Goal: Task Accomplishment & Management: Manage account settings

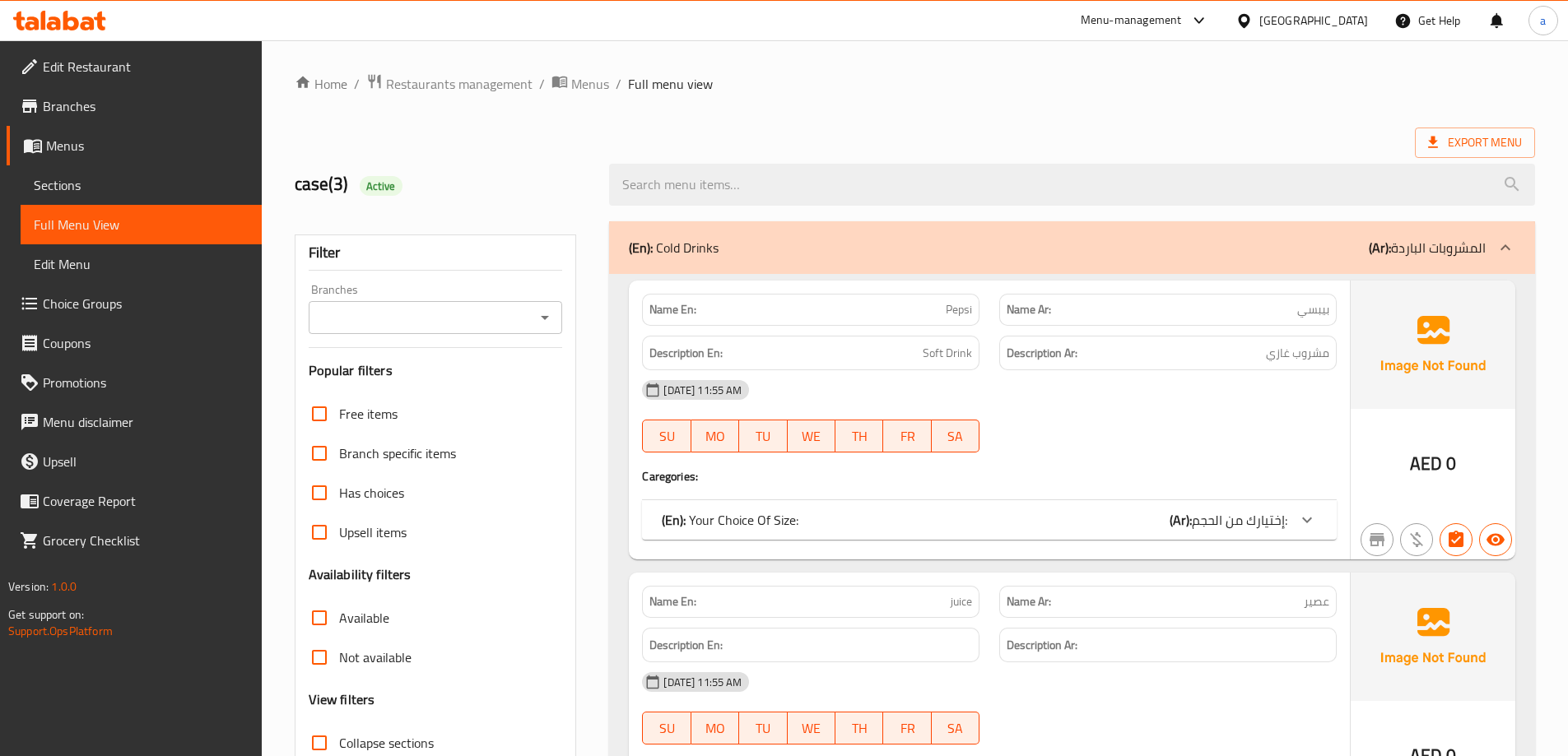
click at [1314, 24] on div "United Arab Emirates" at bounding box center [1313, 20] width 108 height 18
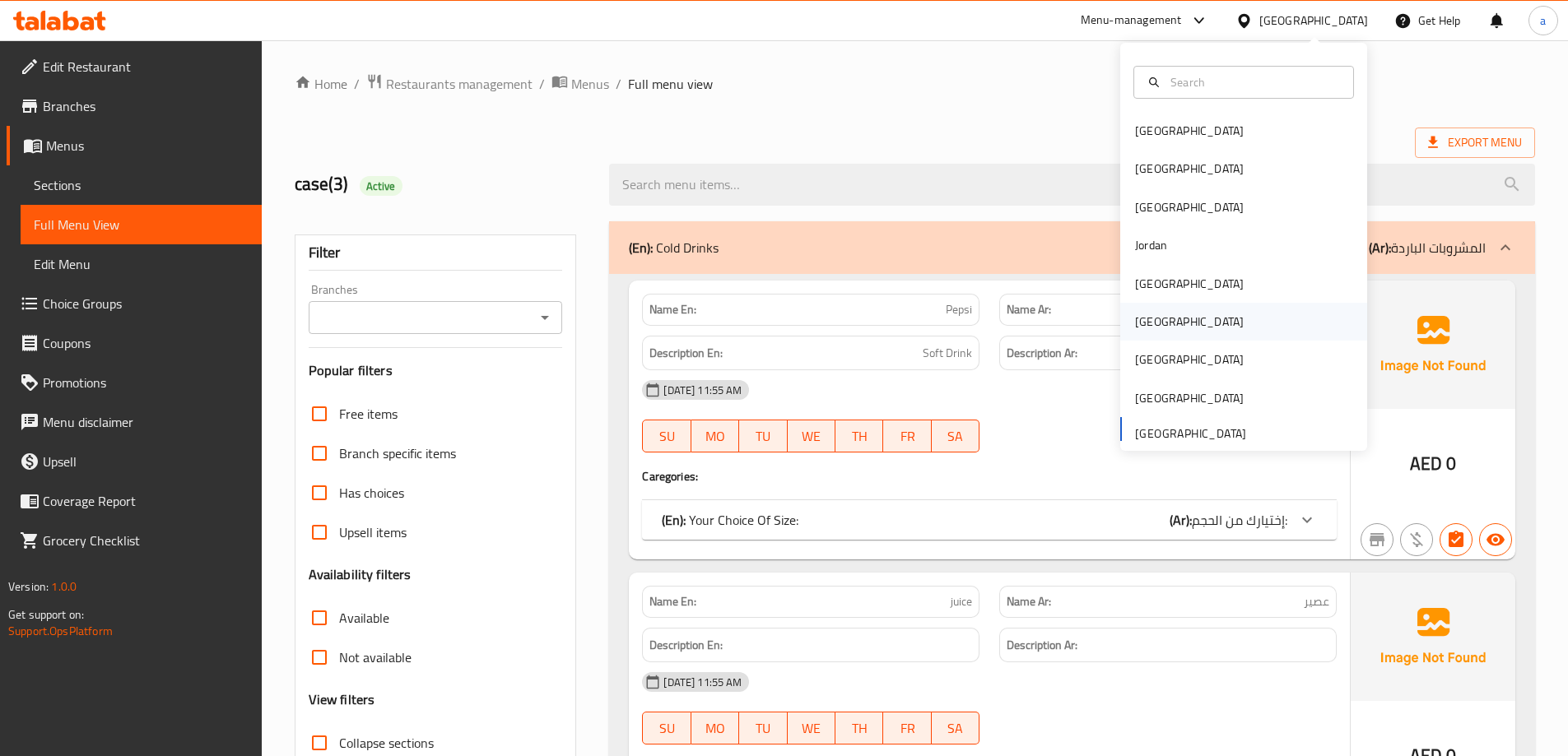
click at [1187, 332] on div "Oman" at bounding box center [1244, 322] width 247 height 38
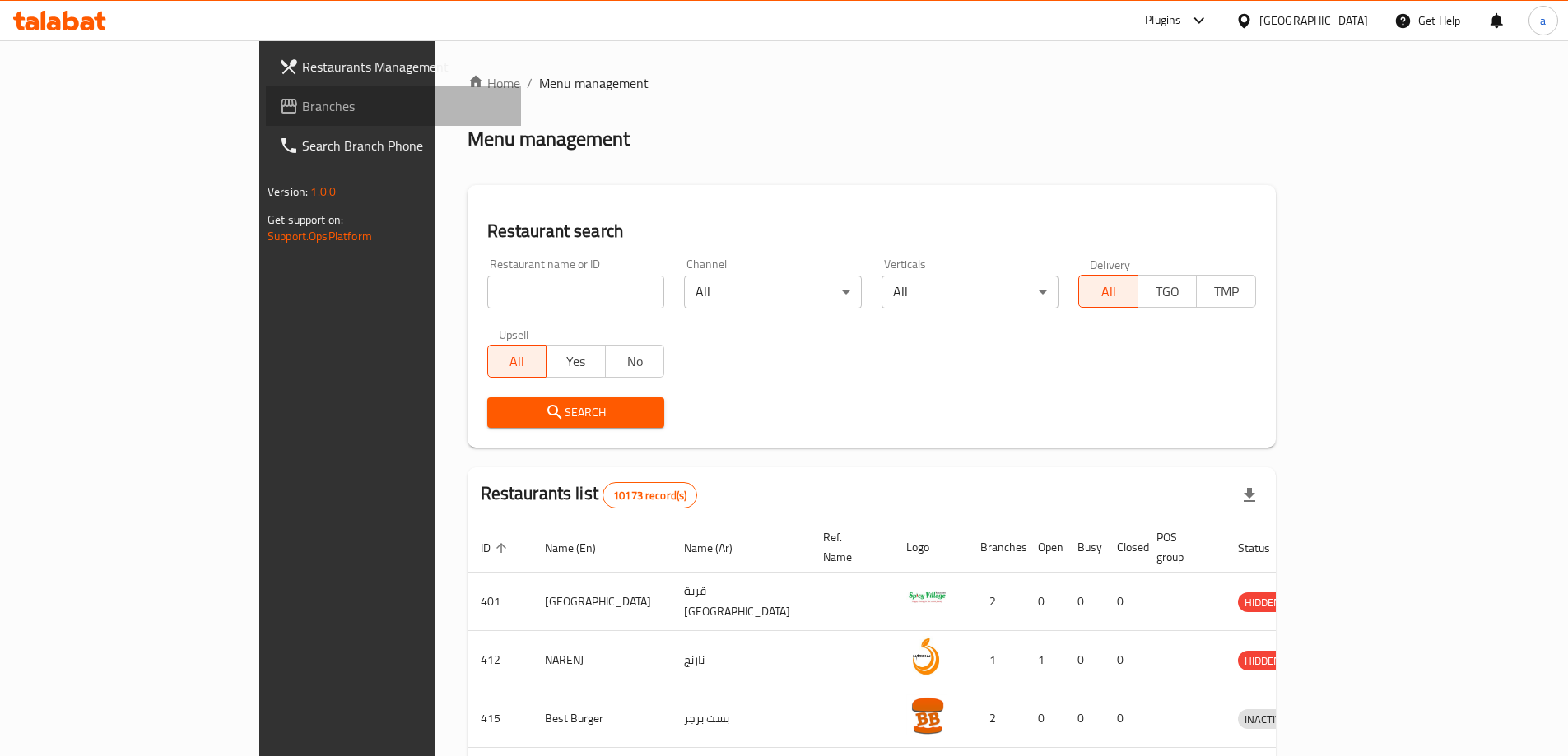
click at [302, 96] on span "Branches" at bounding box center [405, 106] width 205 height 20
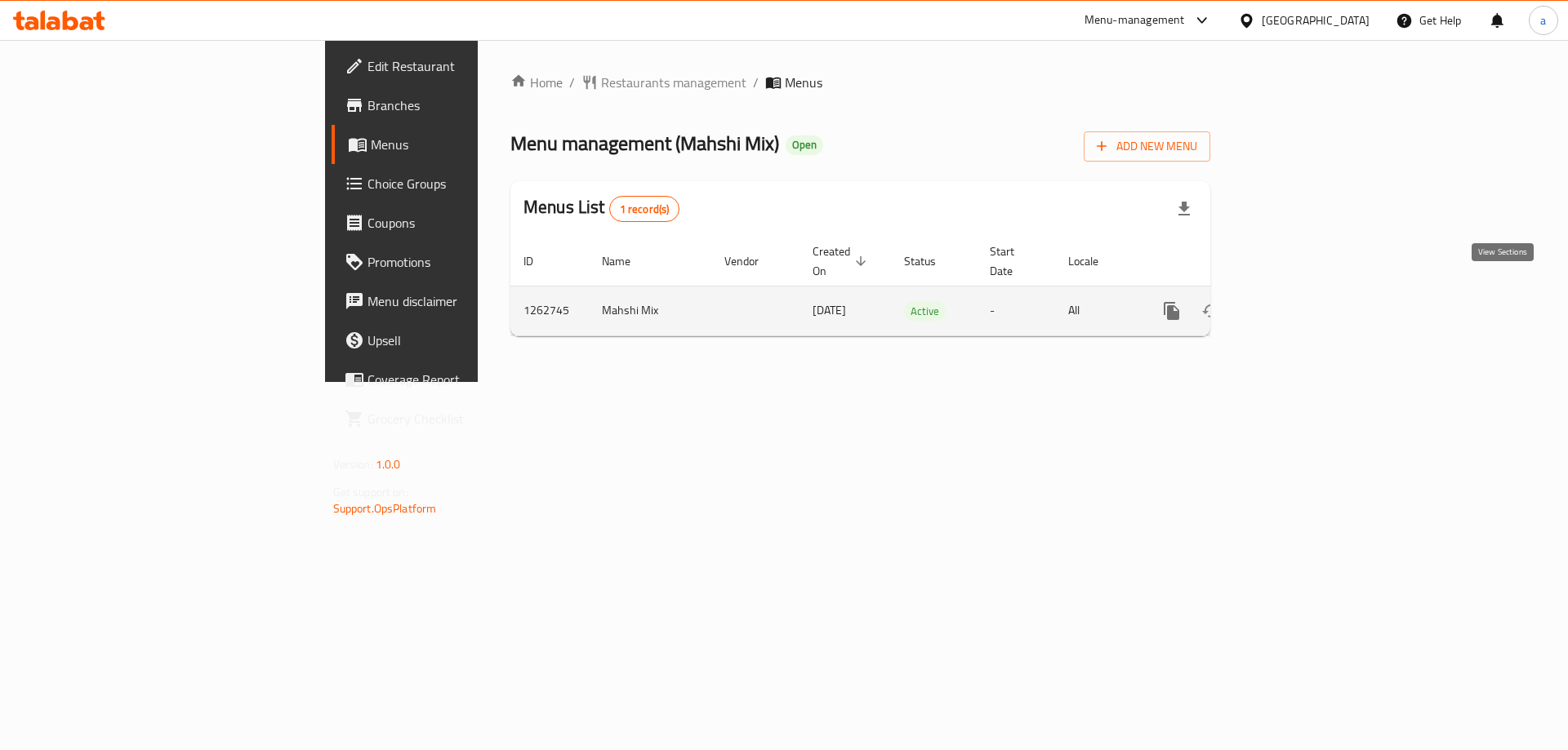
click at [1309, 295] on link "enhanced table" at bounding box center [1290, 311] width 40 height 40
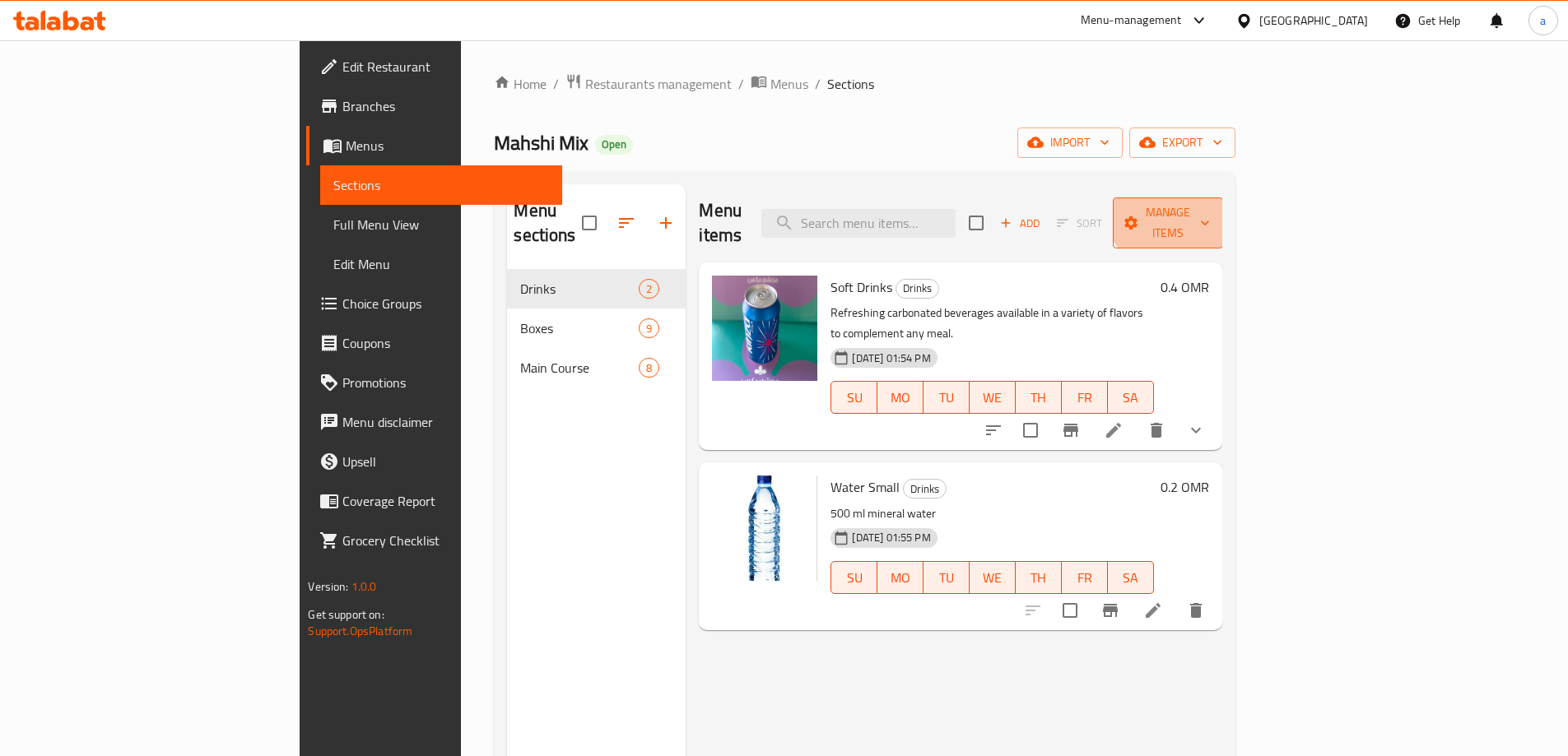
click at [1223, 198] on button "Manage items" at bounding box center [1168, 223] width 110 height 51
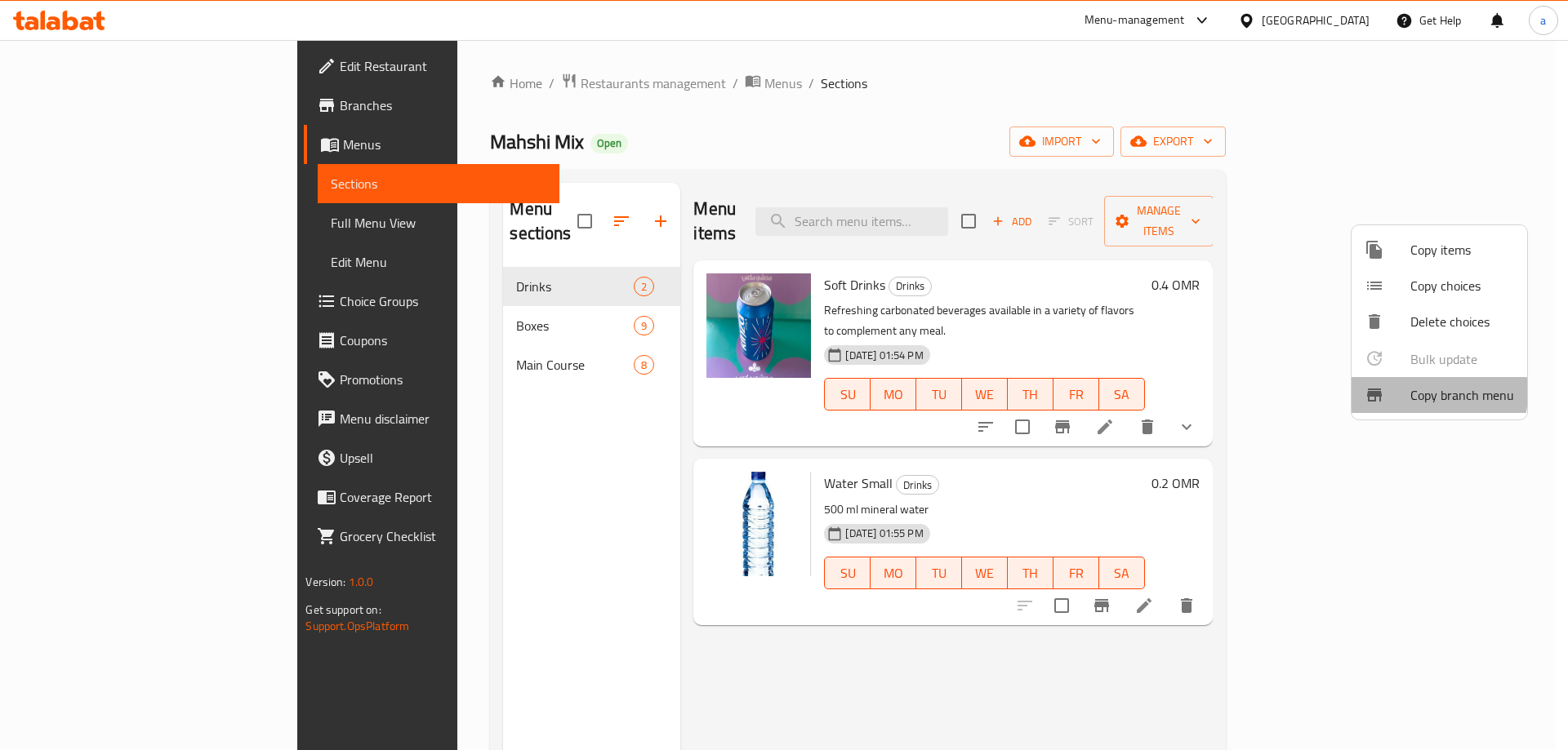
click at [1414, 392] on span "Copy branch menu" at bounding box center [1462, 395] width 104 height 20
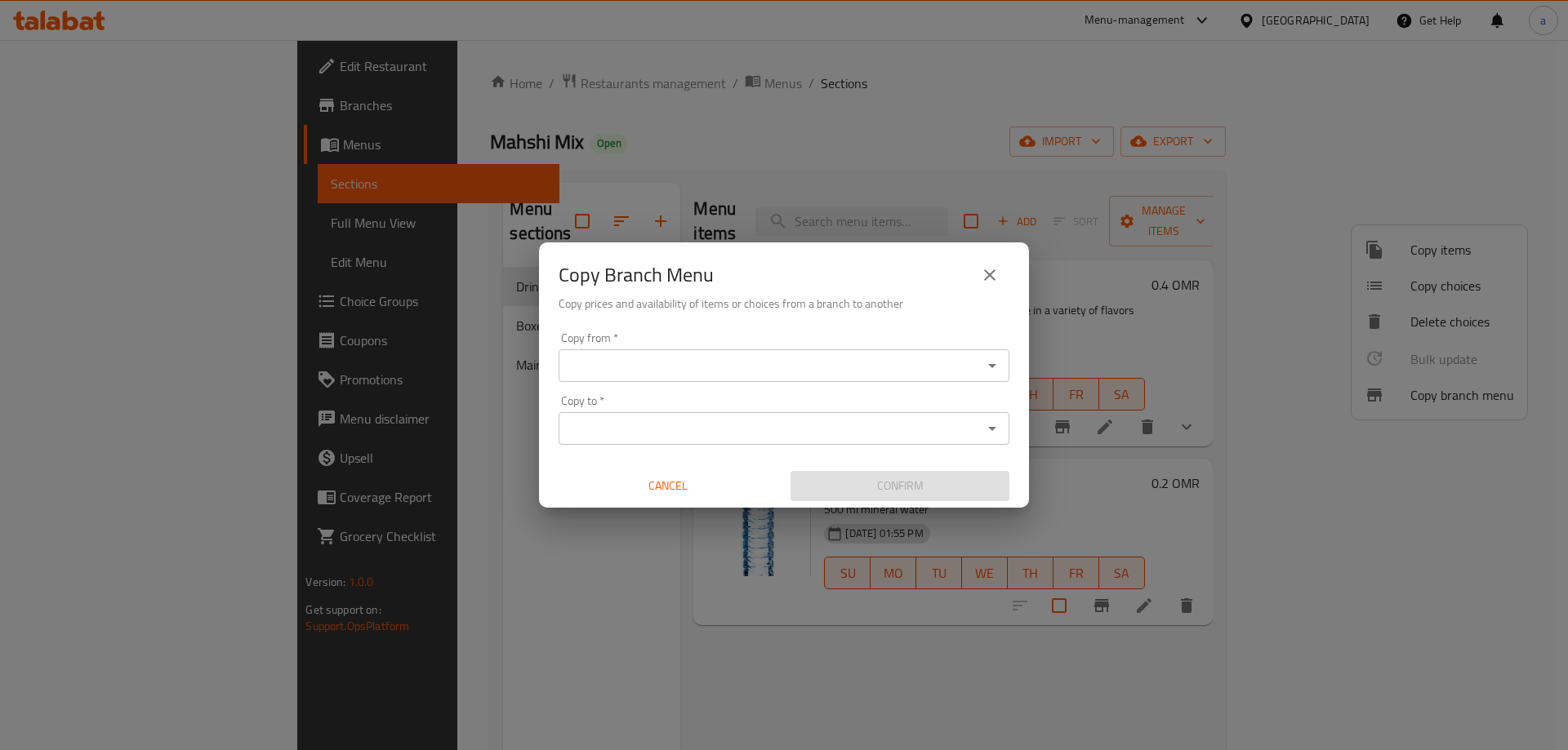
click at [780, 100] on div "Copy Branch Menu Copy prices and availability of items or choices from a branch…" at bounding box center [784, 375] width 1568 height 750
click at [976, 274] on button "close" at bounding box center [990, 275] width 40 height 40
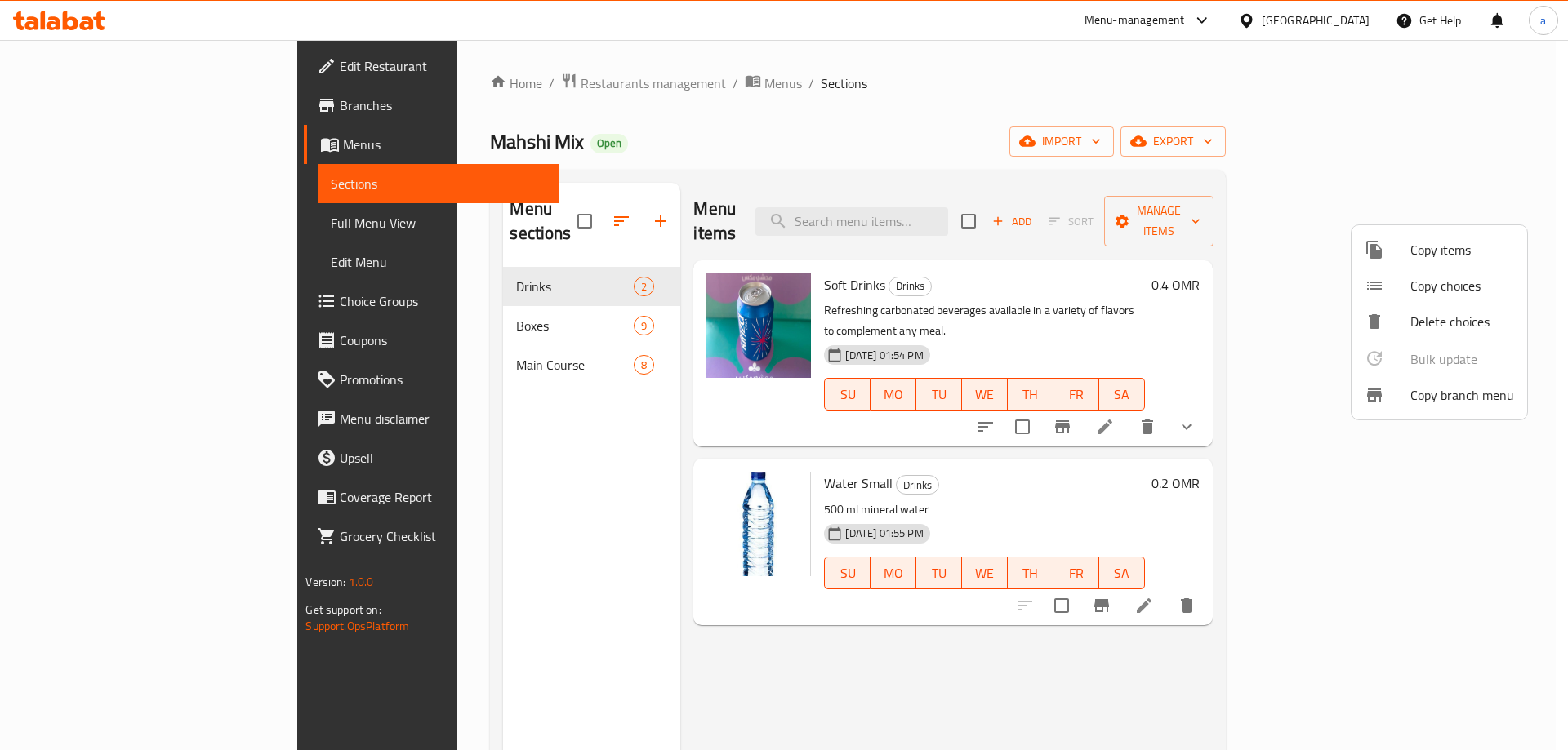
click at [112, 112] on div at bounding box center [784, 375] width 1568 height 750
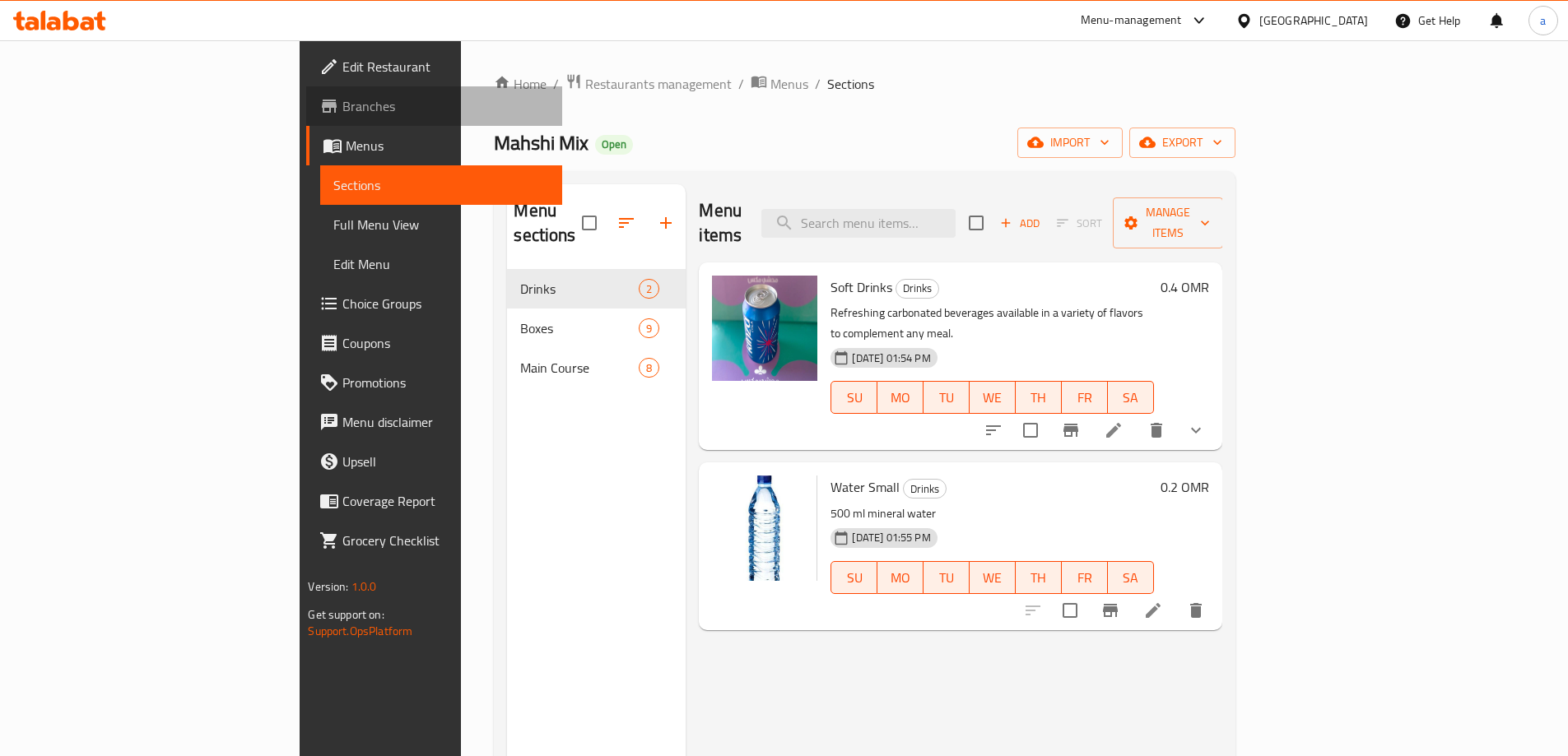
click at [306, 89] on link "Branches" at bounding box center [434, 107] width 255 height 40
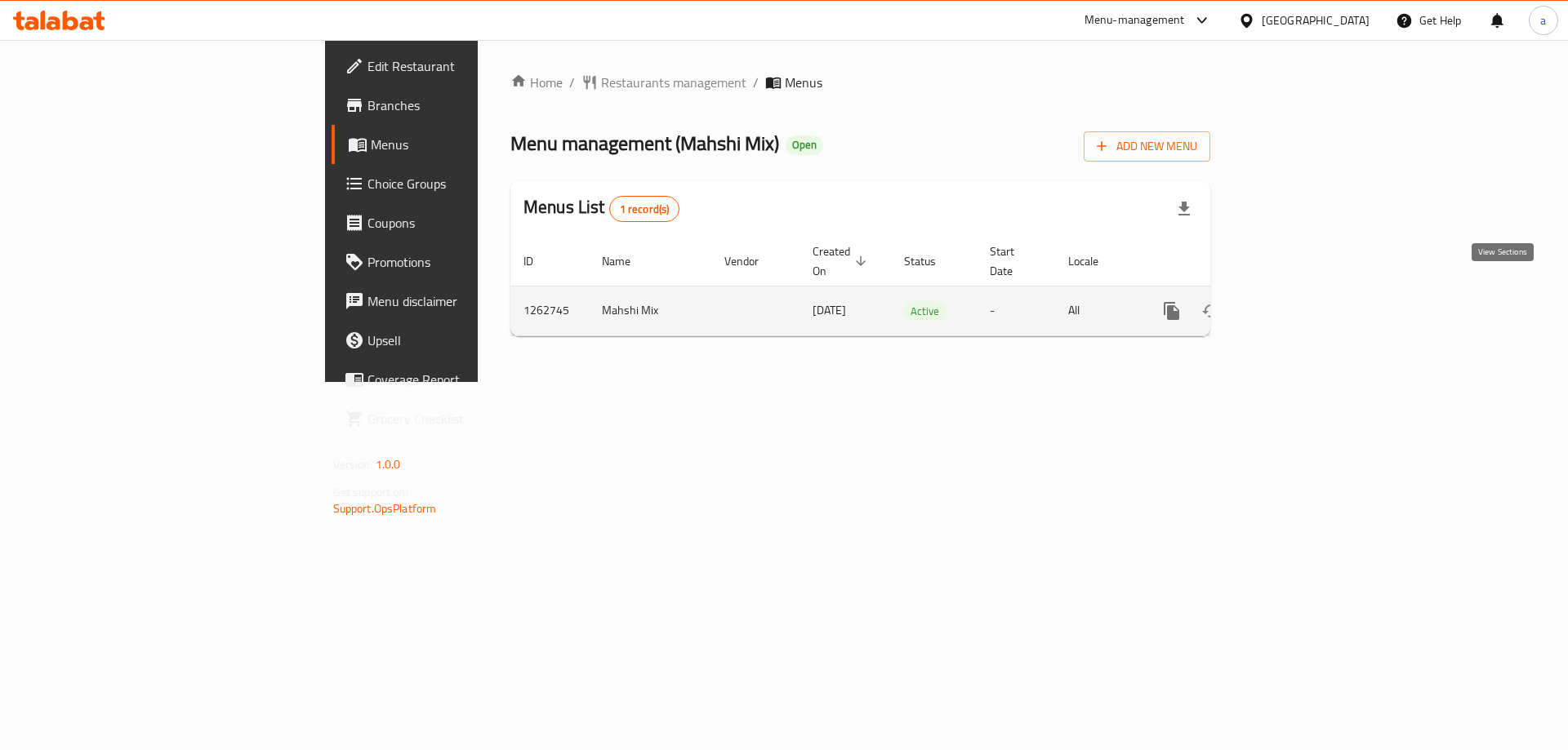
click at [1309, 303] on link "enhanced table" at bounding box center [1290, 311] width 40 height 40
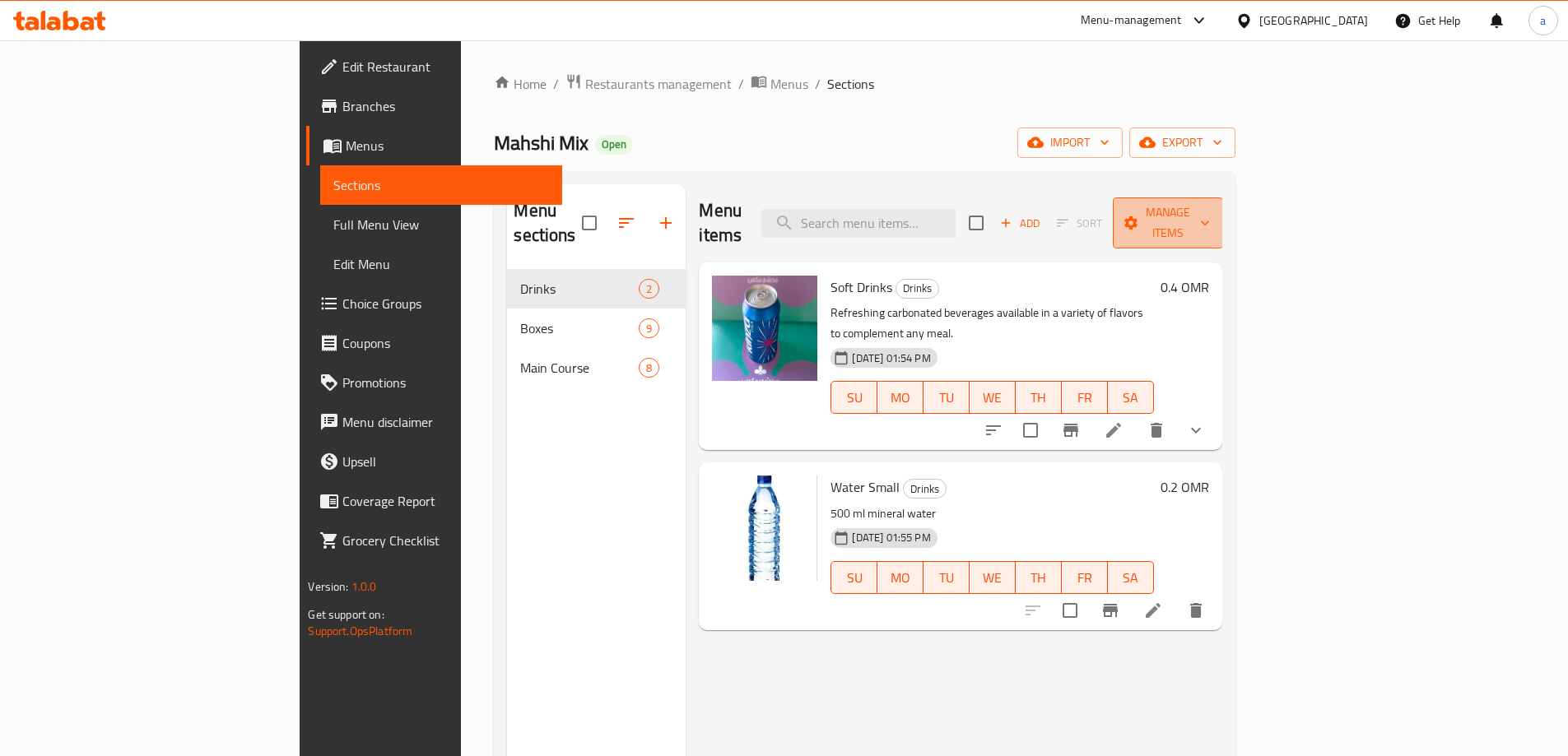
click at [1210, 204] on span "Manage items" at bounding box center [1168, 223] width 84 height 41
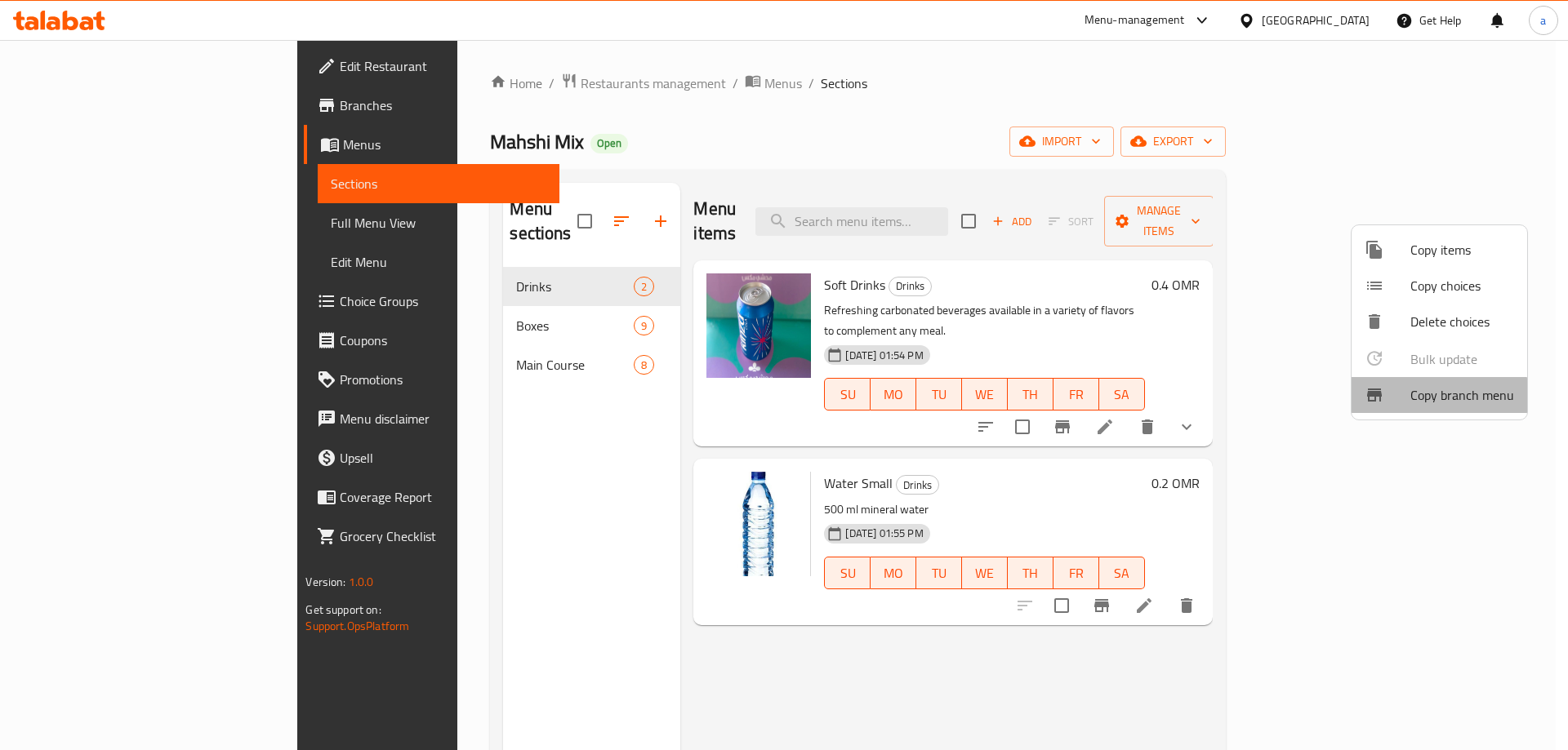
click at [1437, 396] on span "Copy branch menu" at bounding box center [1462, 395] width 104 height 20
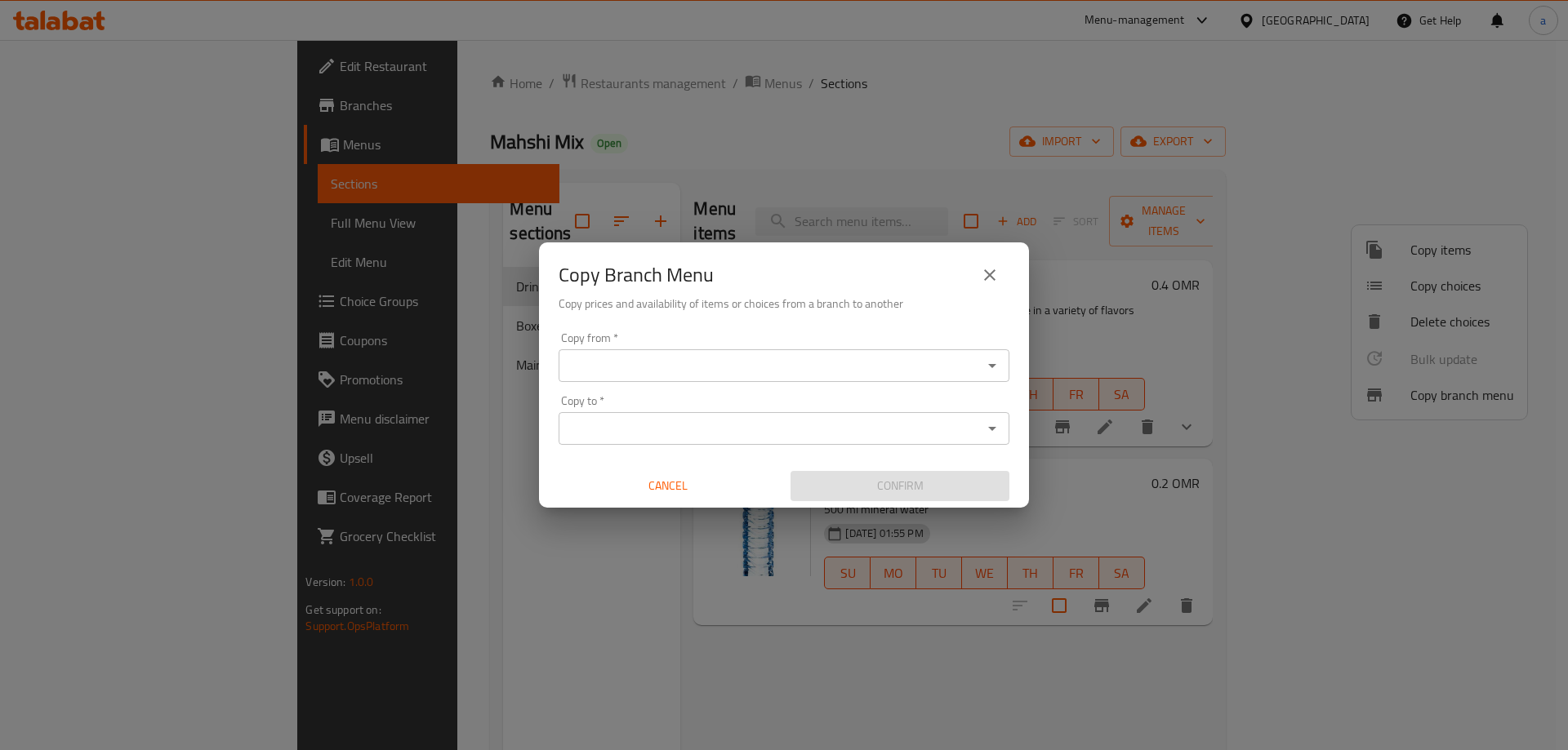
click at [744, 374] on input "Copy from   *" at bounding box center [770, 366] width 414 height 23
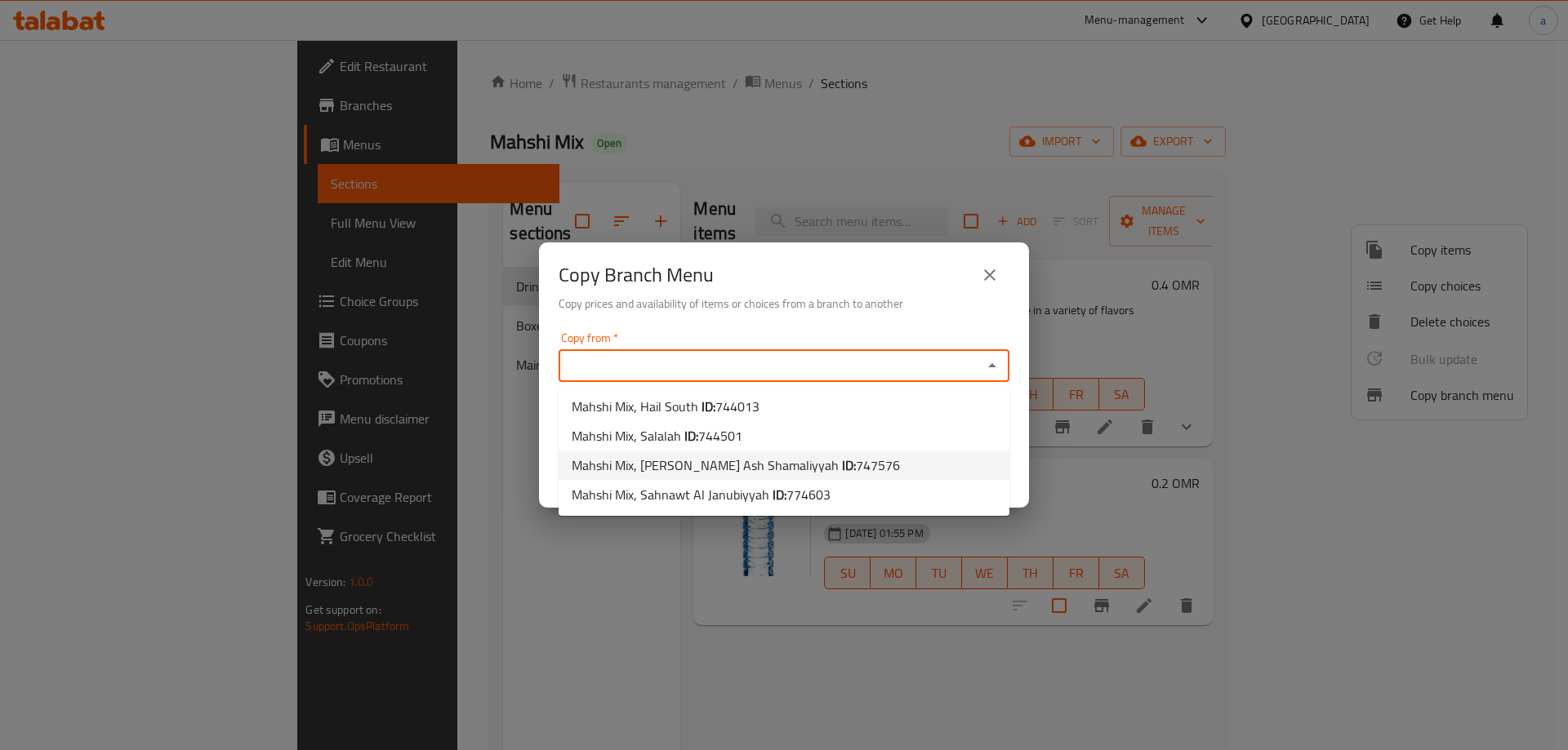
click at [939, 471] on li "Mahshi Mix, Al Ghubra Ash Shamaliyyah ID: 747576" at bounding box center [784, 465] width 451 height 29
type input "Mahshi Mix, Al Ghubra Ash Shamaliyyah"
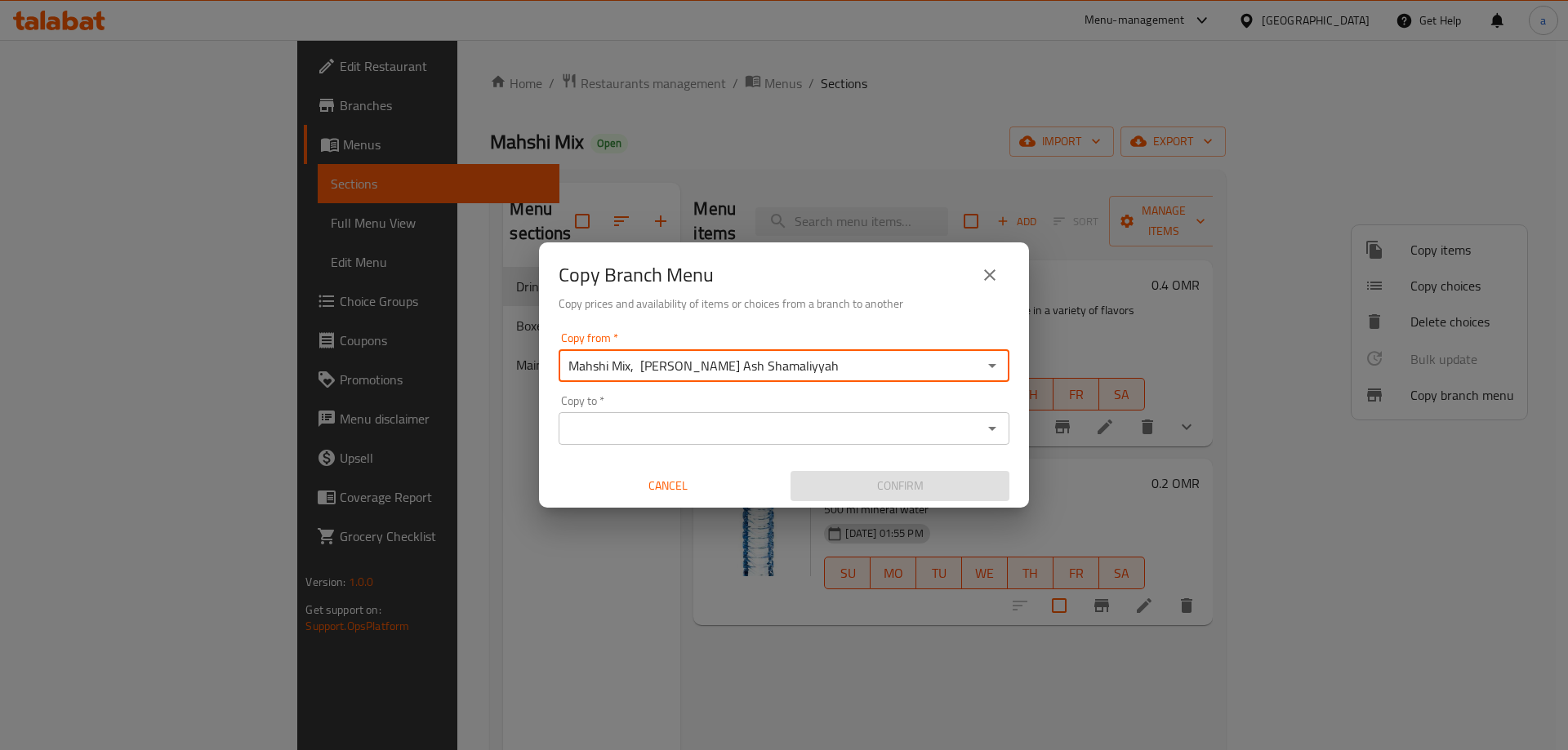
click at [701, 435] on input "Copy to   *" at bounding box center [770, 428] width 414 height 23
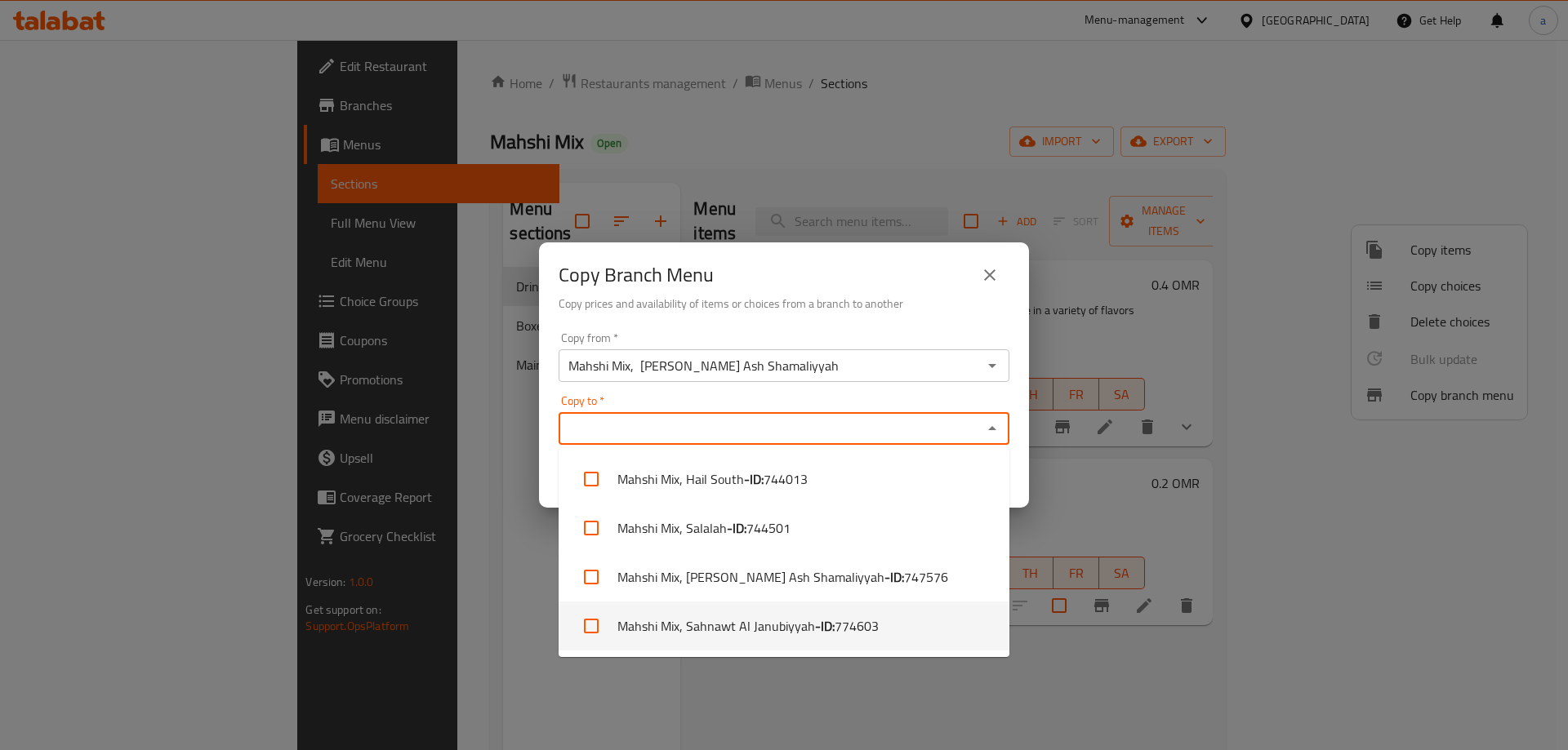
click at [697, 625] on li "Mahshi Mix, Sahnawt Al Janubiyyah - ID: 774603" at bounding box center [784, 626] width 451 height 49
checkbox input "true"
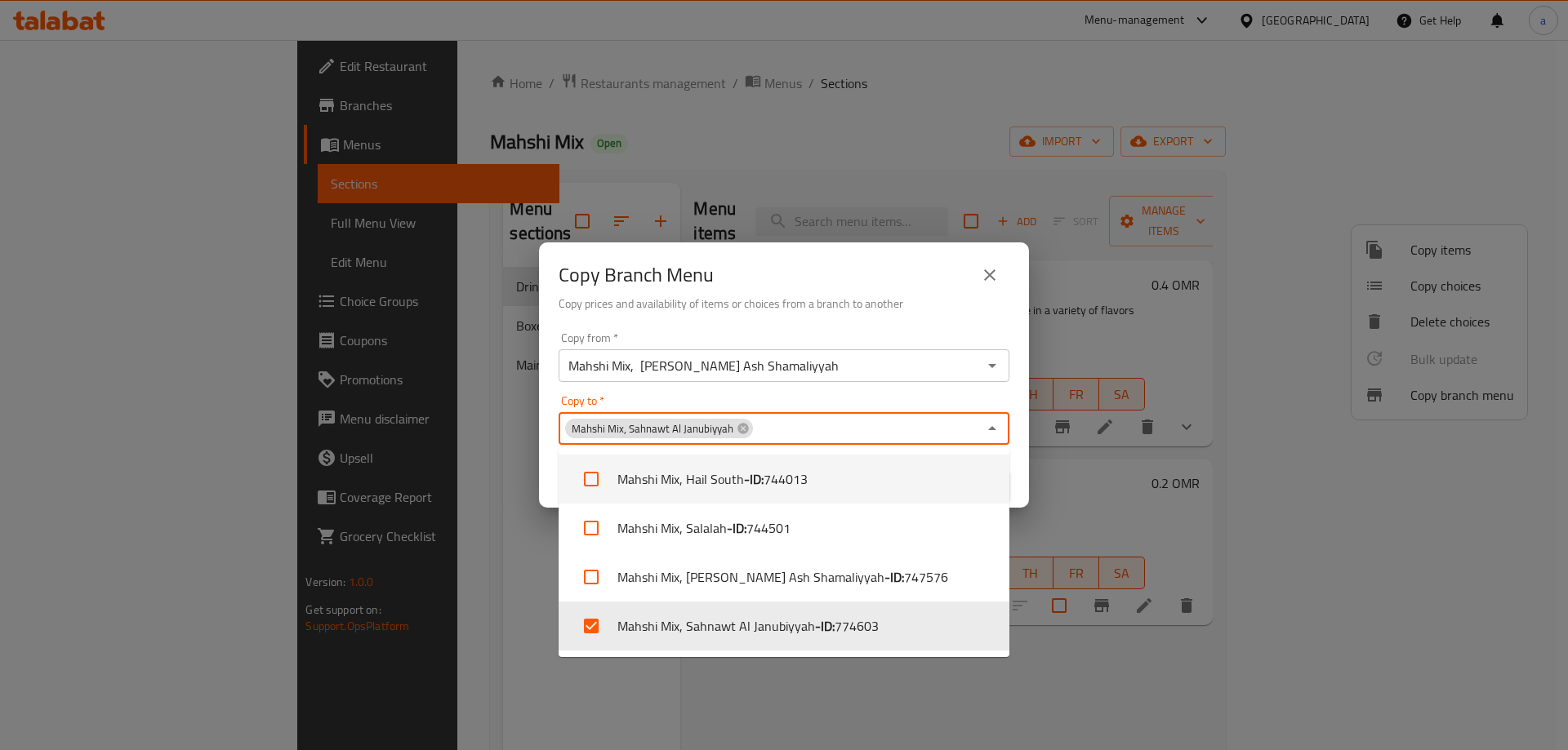
click at [886, 397] on div "Copy to   * Mahshi Mix, Sahnawt Al Janubiyyah Copy to *" at bounding box center [784, 420] width 451 height 50
click at [998, 428] on icon "Close" at bounding box center [992, 428] width 20 height 20
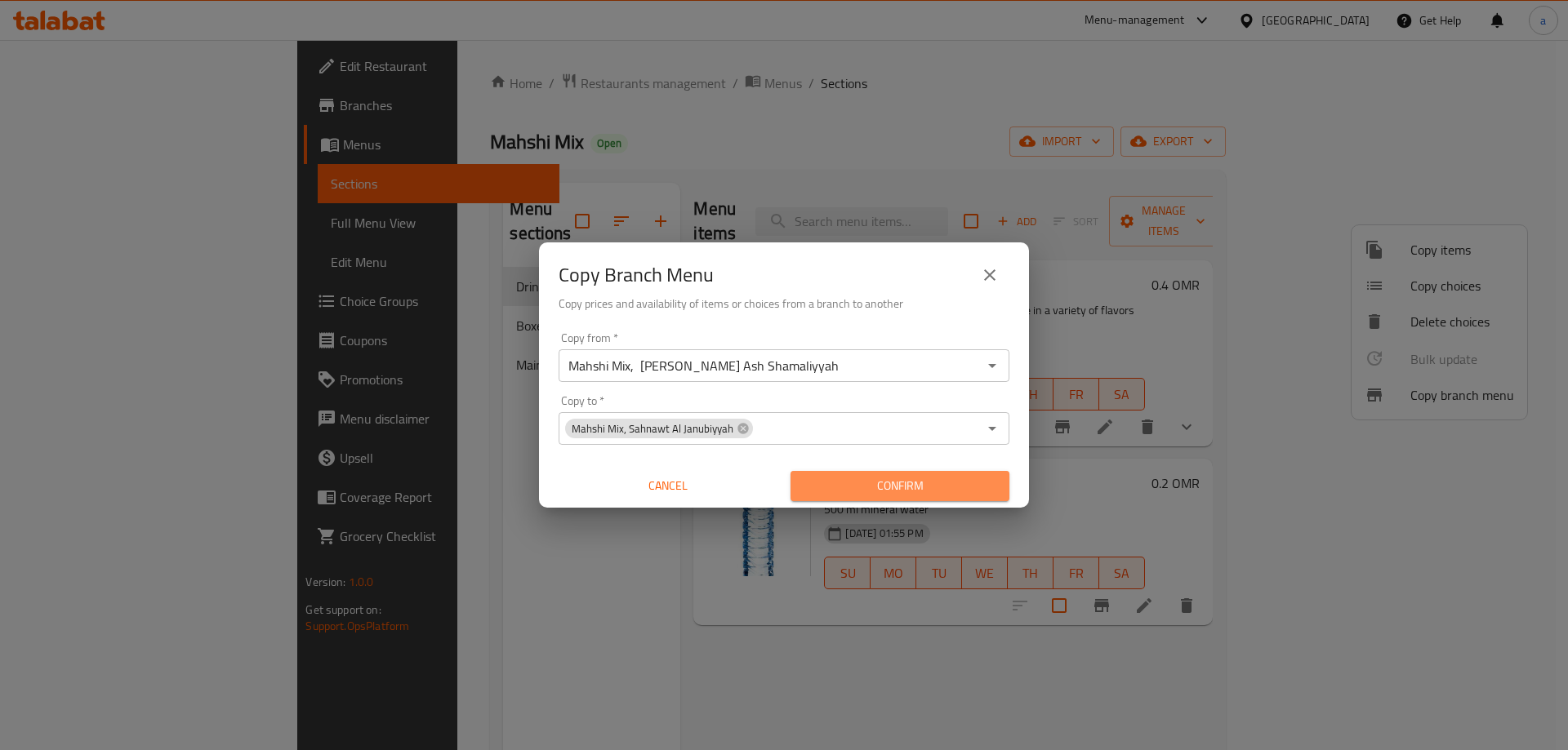
click at [885, 488] on span "Confirm" at bounding box center [900, 487] width 192 height 21
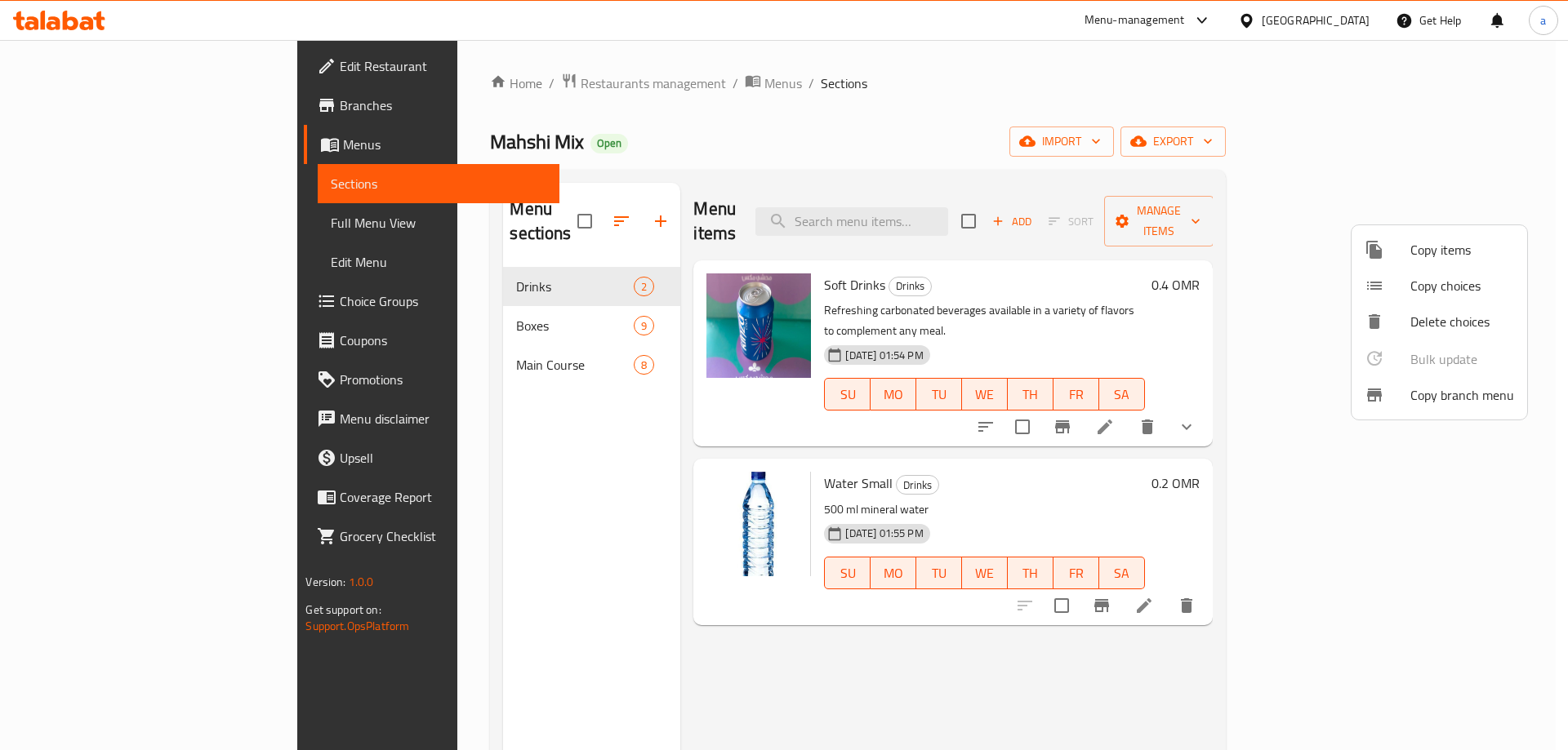
click at [76, 137] on div at bounding box center [784, 375] width 1568 height 750
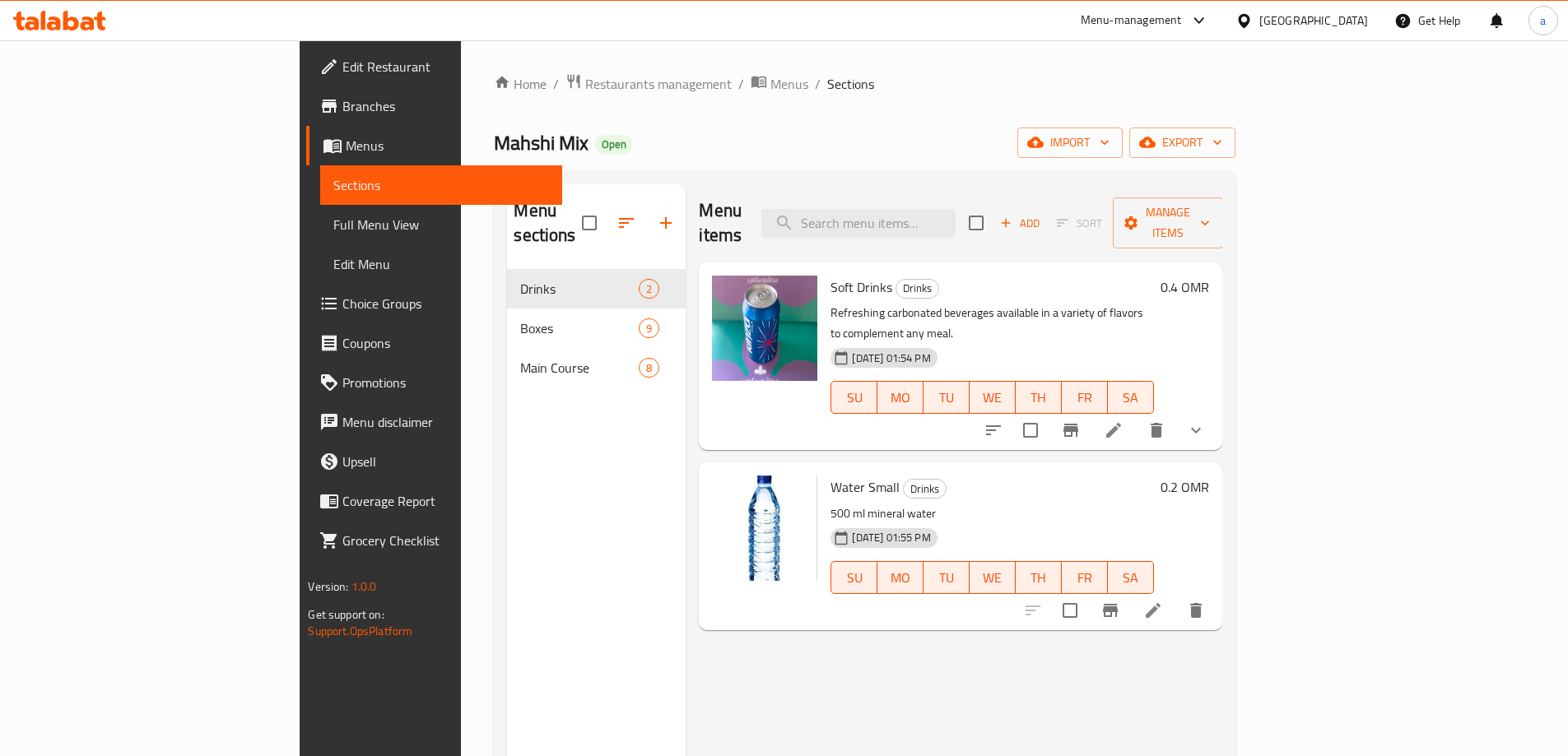
click at [346, 138] on span "Menus" at bounding box center [447, 145] width 203 height 20
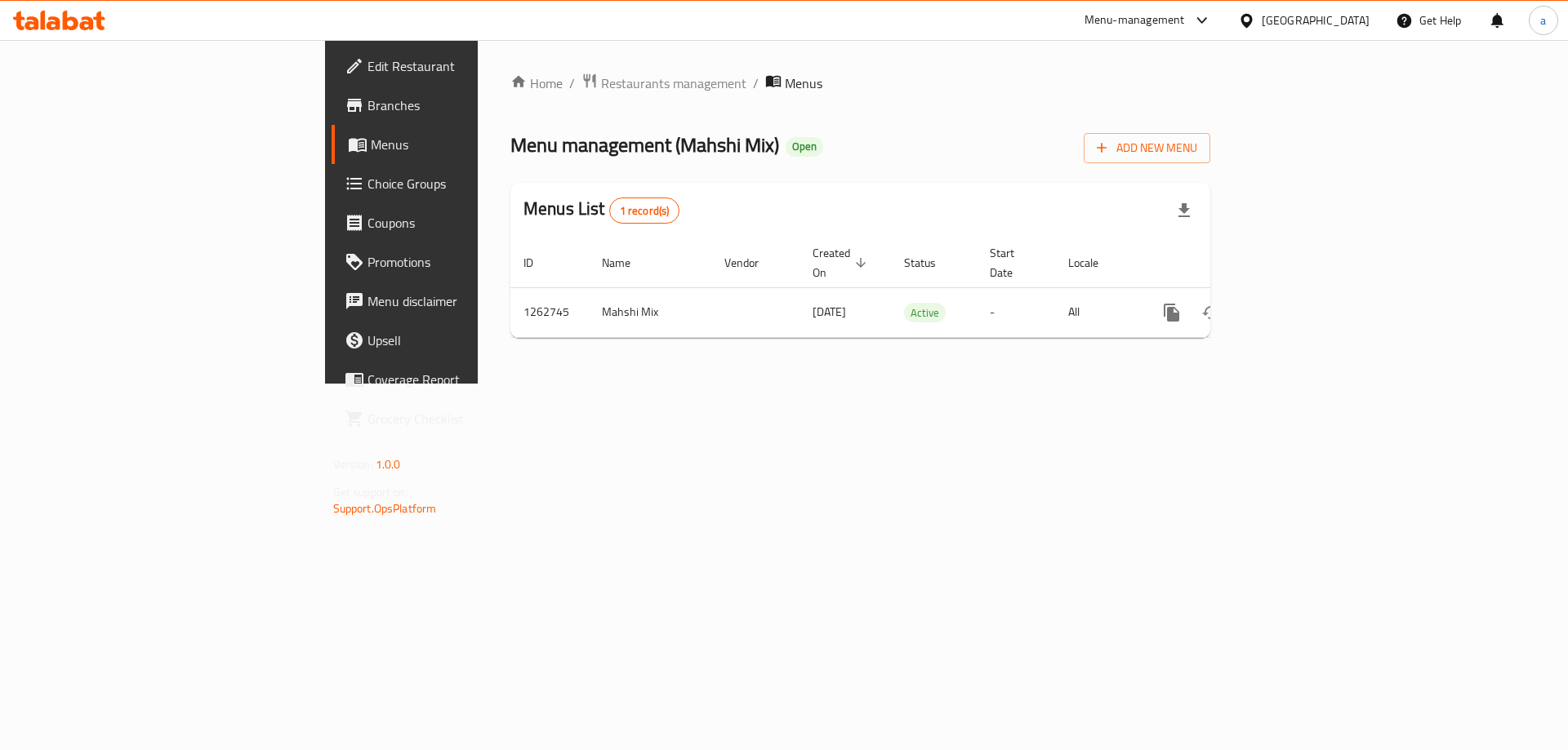
click at [371, 151] on span "Menus" at bounding box center [473, 144] width 204 height 20
click at [601, 84] on span "Restaurants management" at bounding box center [674, 83] width 145 height 20
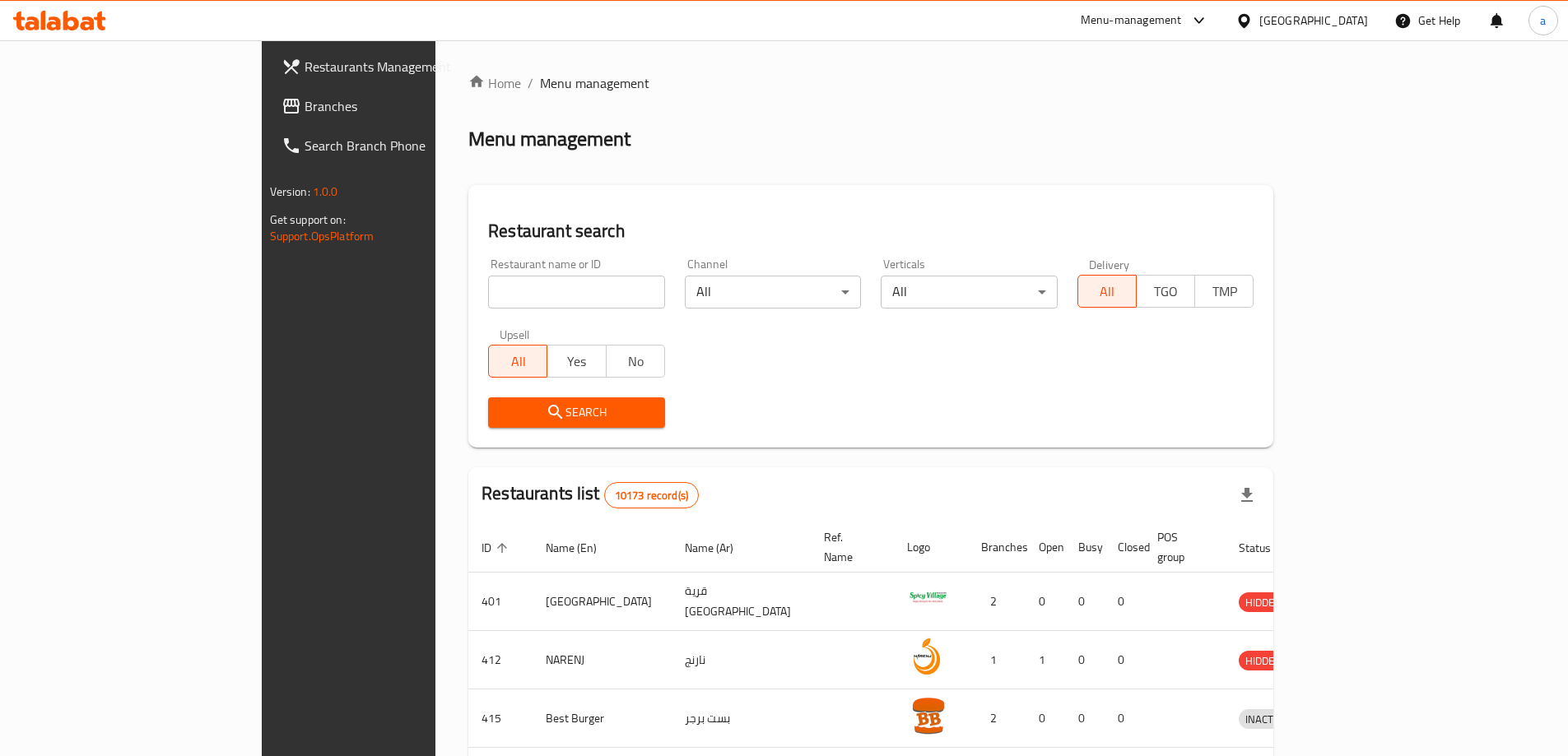
click at [1249, 19] on icon at bounding box center [1244, 20] width 11 height 14
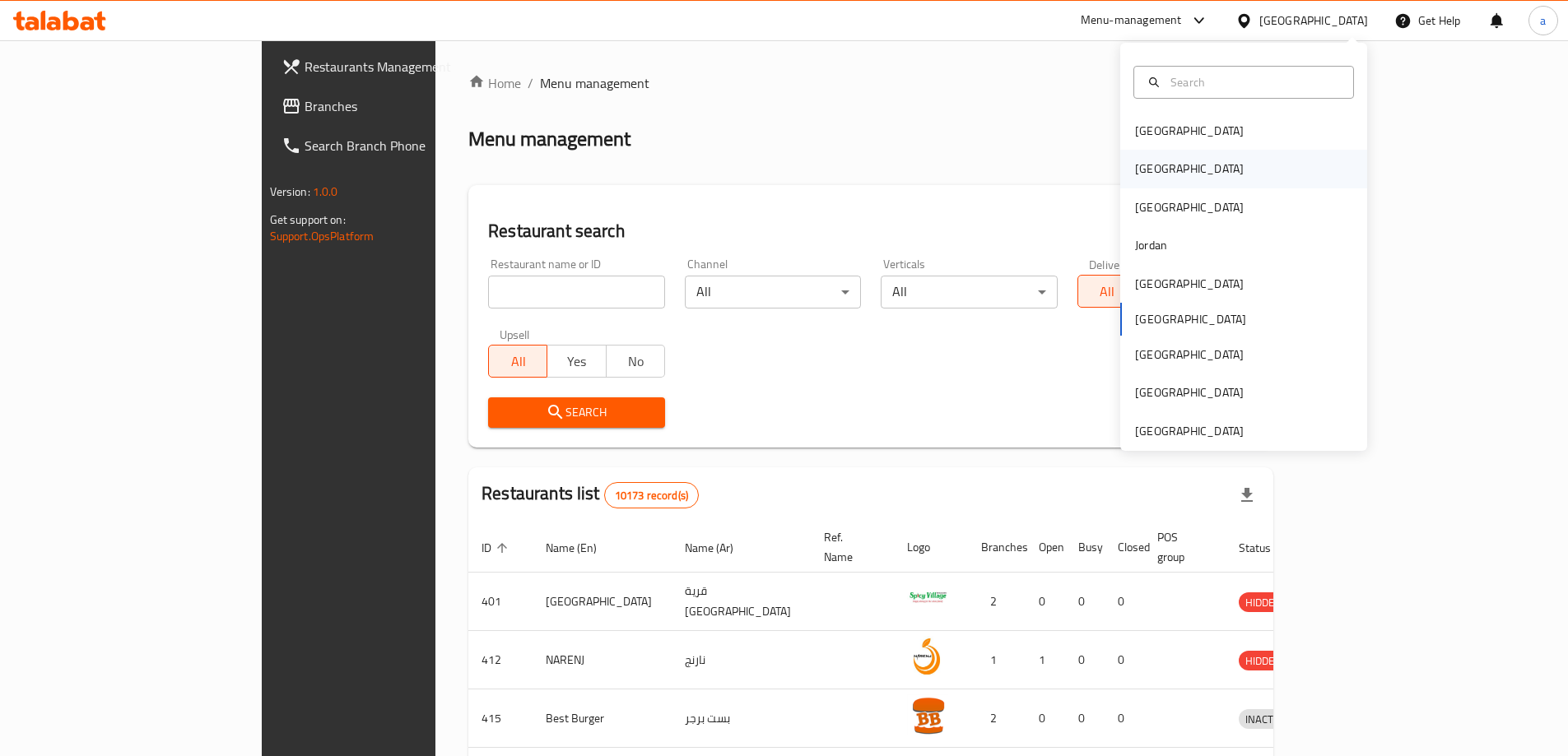
click at [1149, 176] on div "[GEOGRAPHIC_DATA]" at bounding box center [1190, 168] width 108 height 18
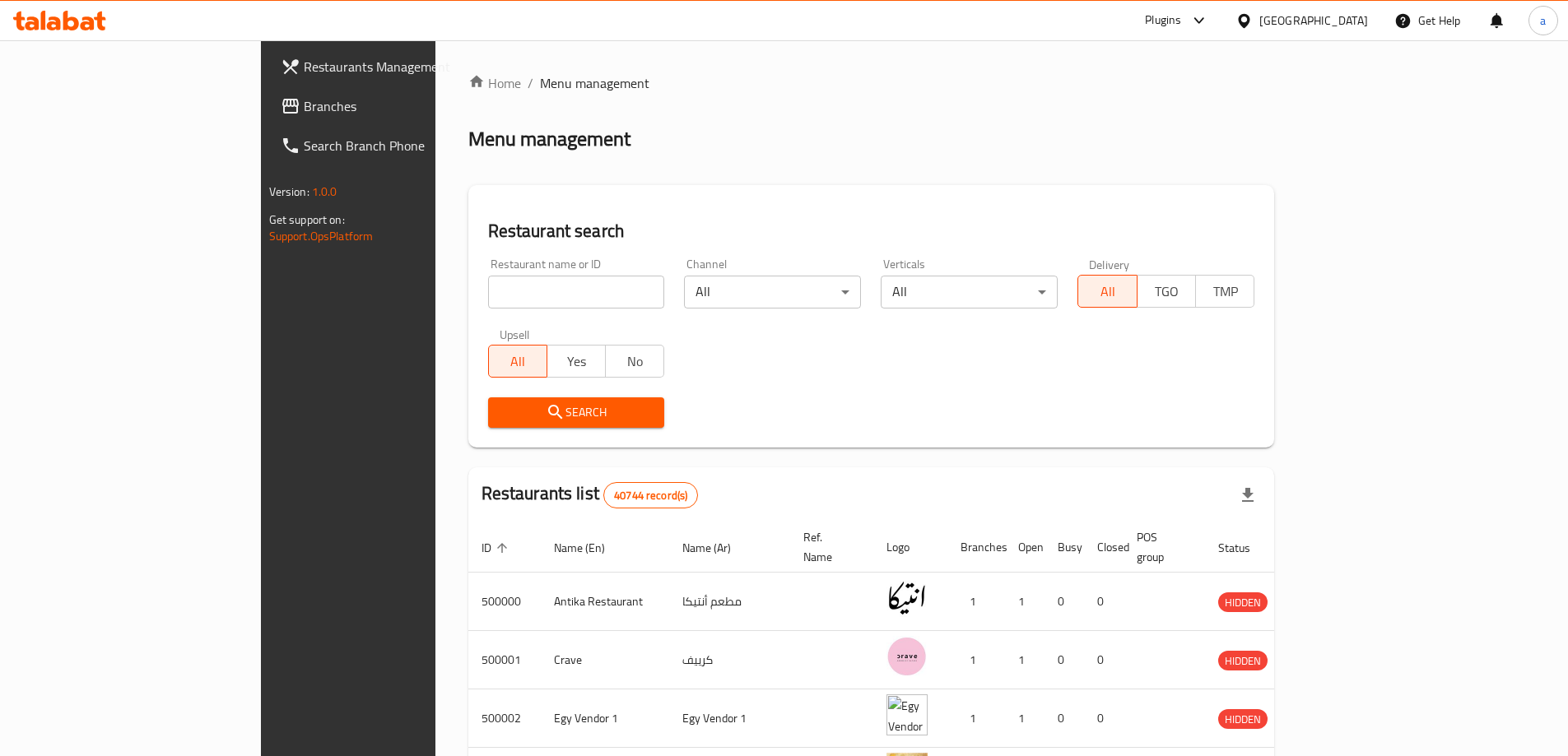
click at [303, 101] on span "Branches" at bounding box center [406, 106] width 205 height 20
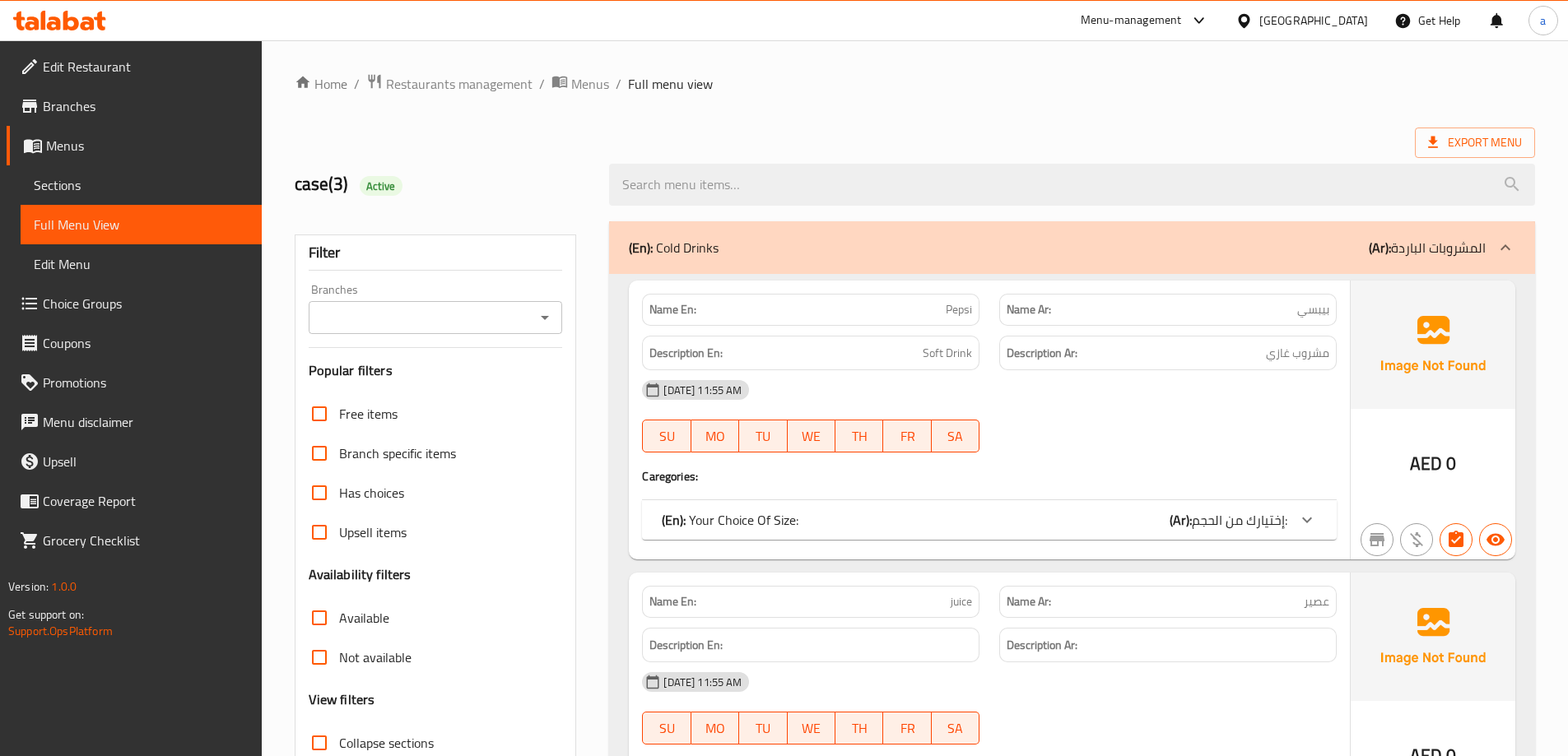
click at [1287, 31] on div "[GEOGRAPHIC_DATA]" at bounding box center [1301, 21] width 159 height 40
click at [1295, 31] on div "[GEOGRAPHIC_DATA]" at bounding box center [1301, 21] width 159 height 40
click at [1276, 22] on div "United Arab Emirates" at bounding box center [1313, 20] width 108 height 18
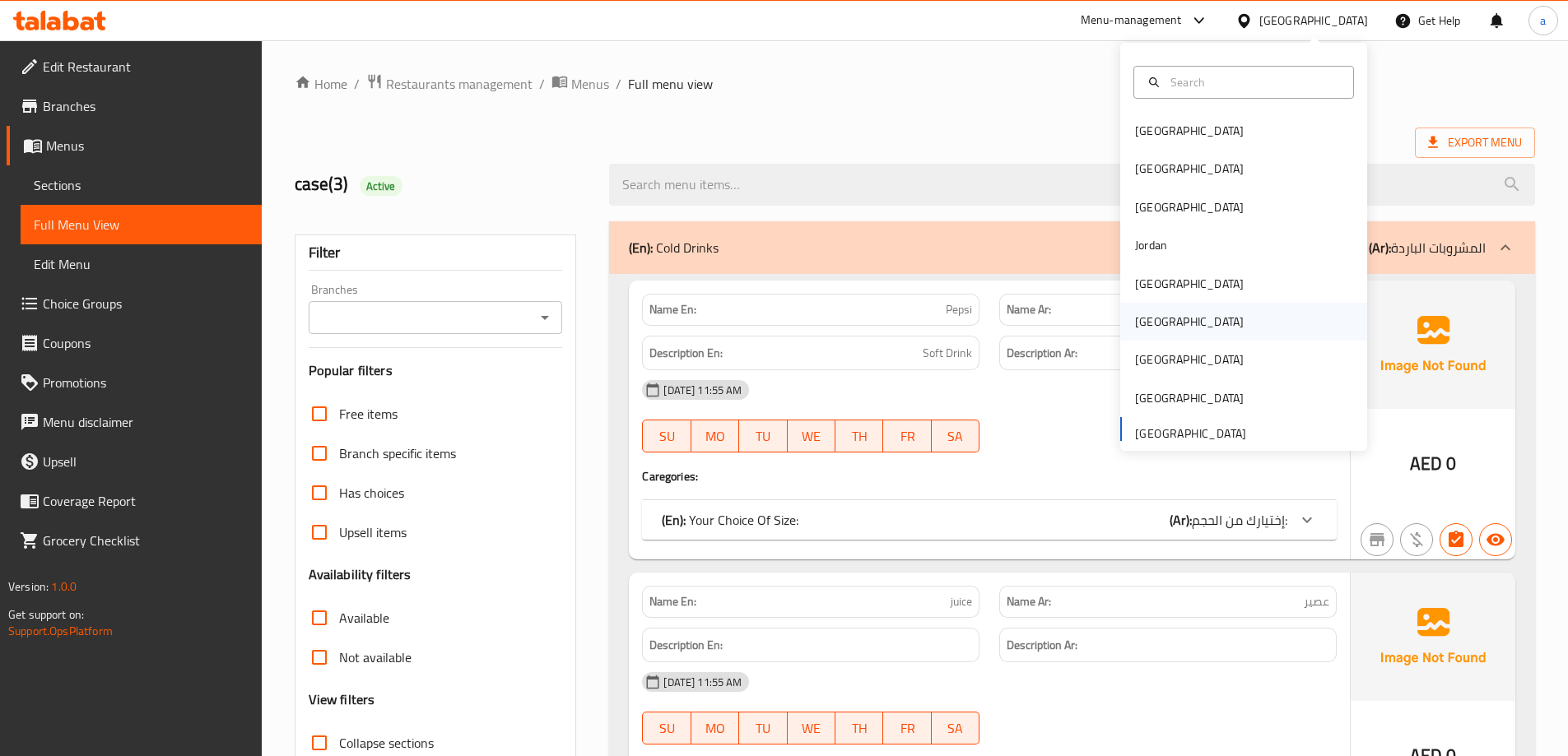
click at [1171, 330] on div "Oman" at bounding box center [1244, 322] width 247 height 38
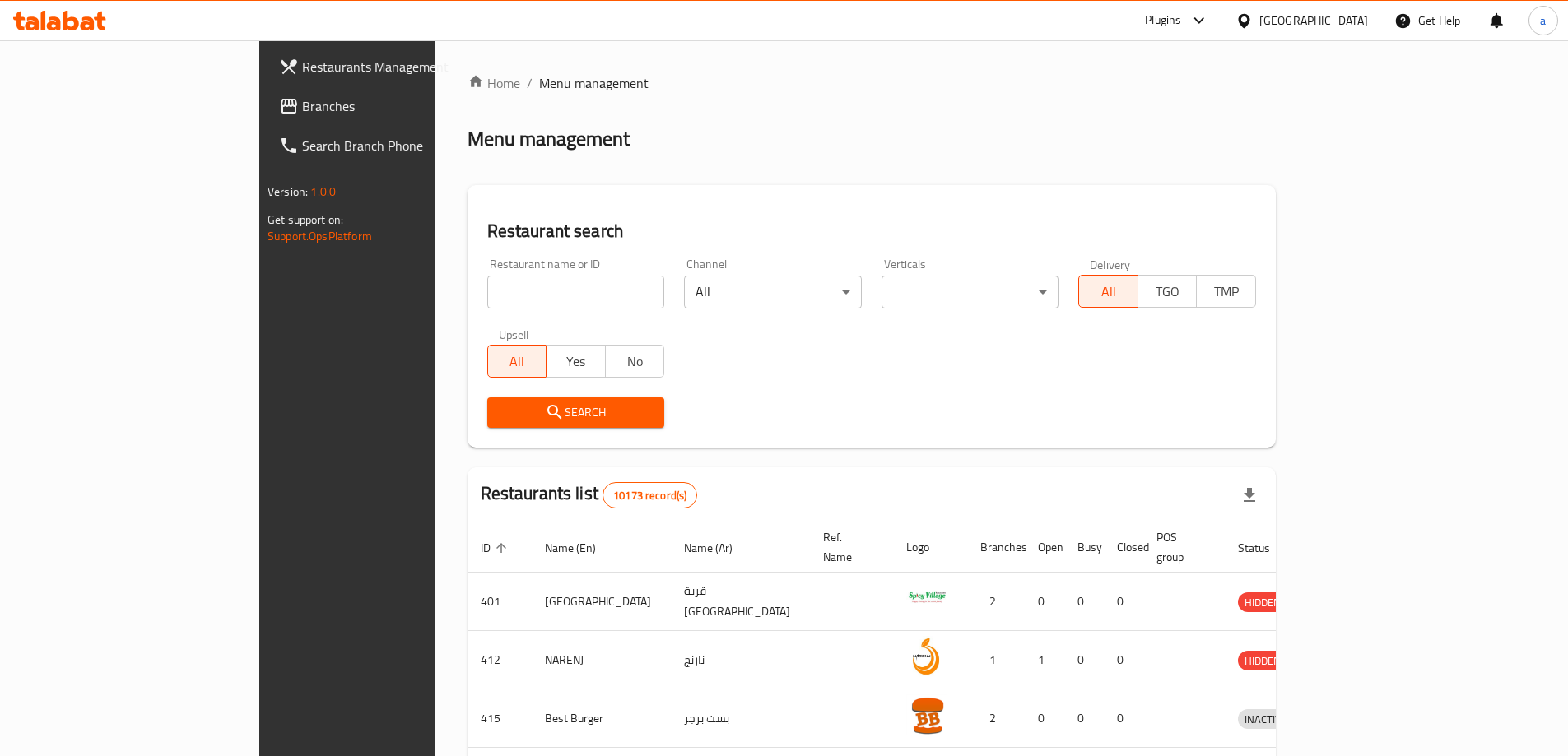
click at [302, 102] on span "Branches" at bounding box center [405, 106] width 205 height 20
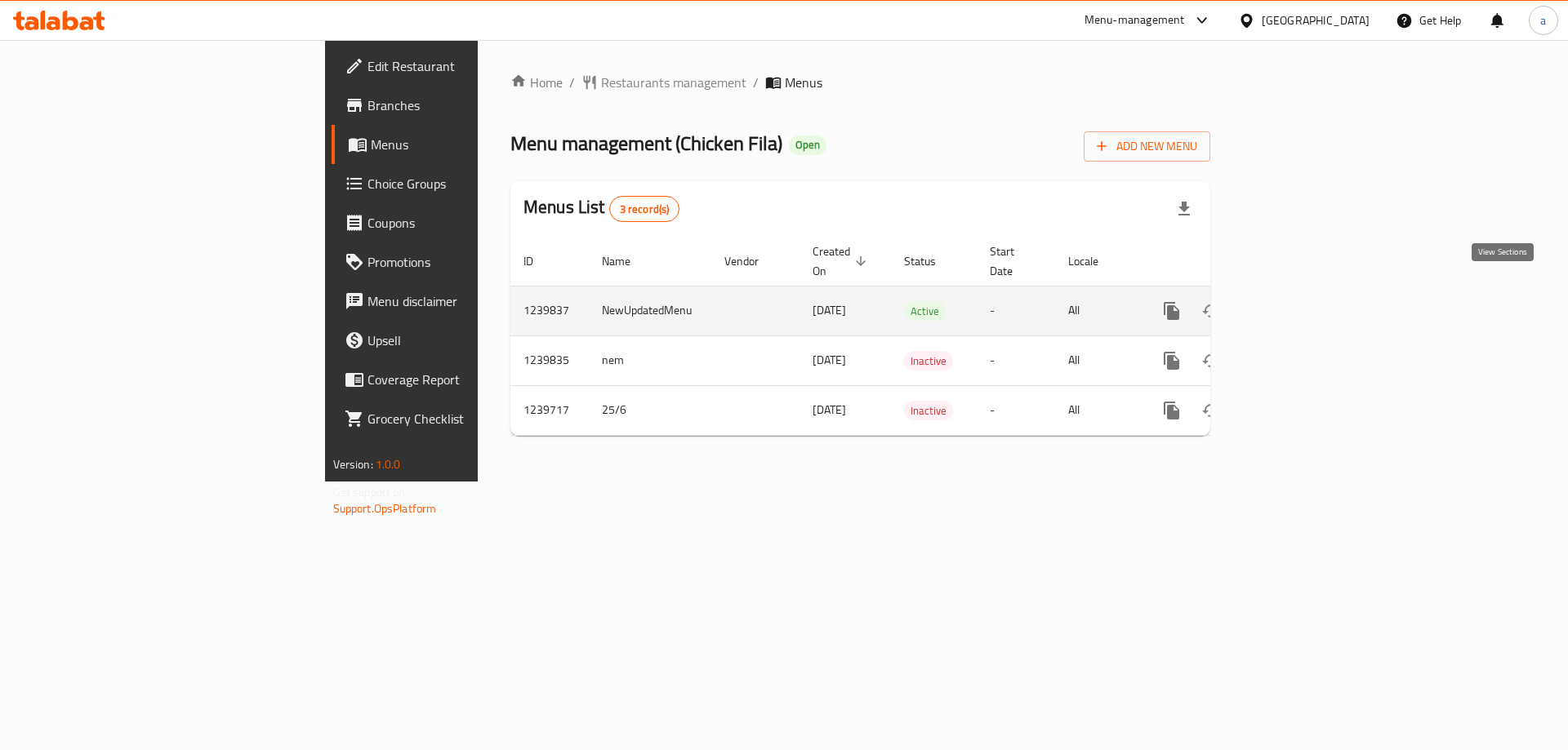
click at [1299, 301] on icon "enhanced table" at bounding box center [1289, 310] width 20 height 20
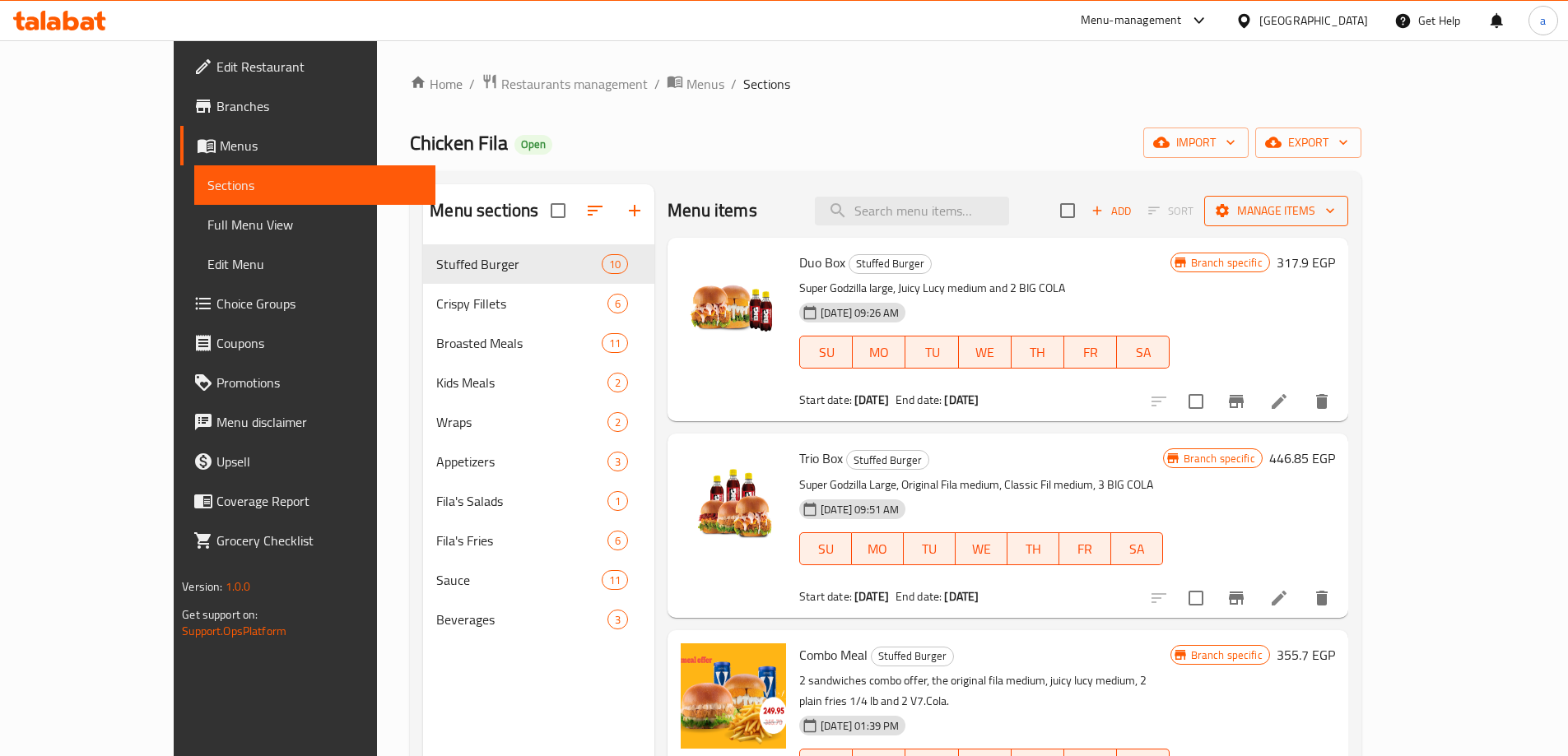
click at [1335, 217] on span "Manage items" at bounding box center [1276, 211] width 118 height 21
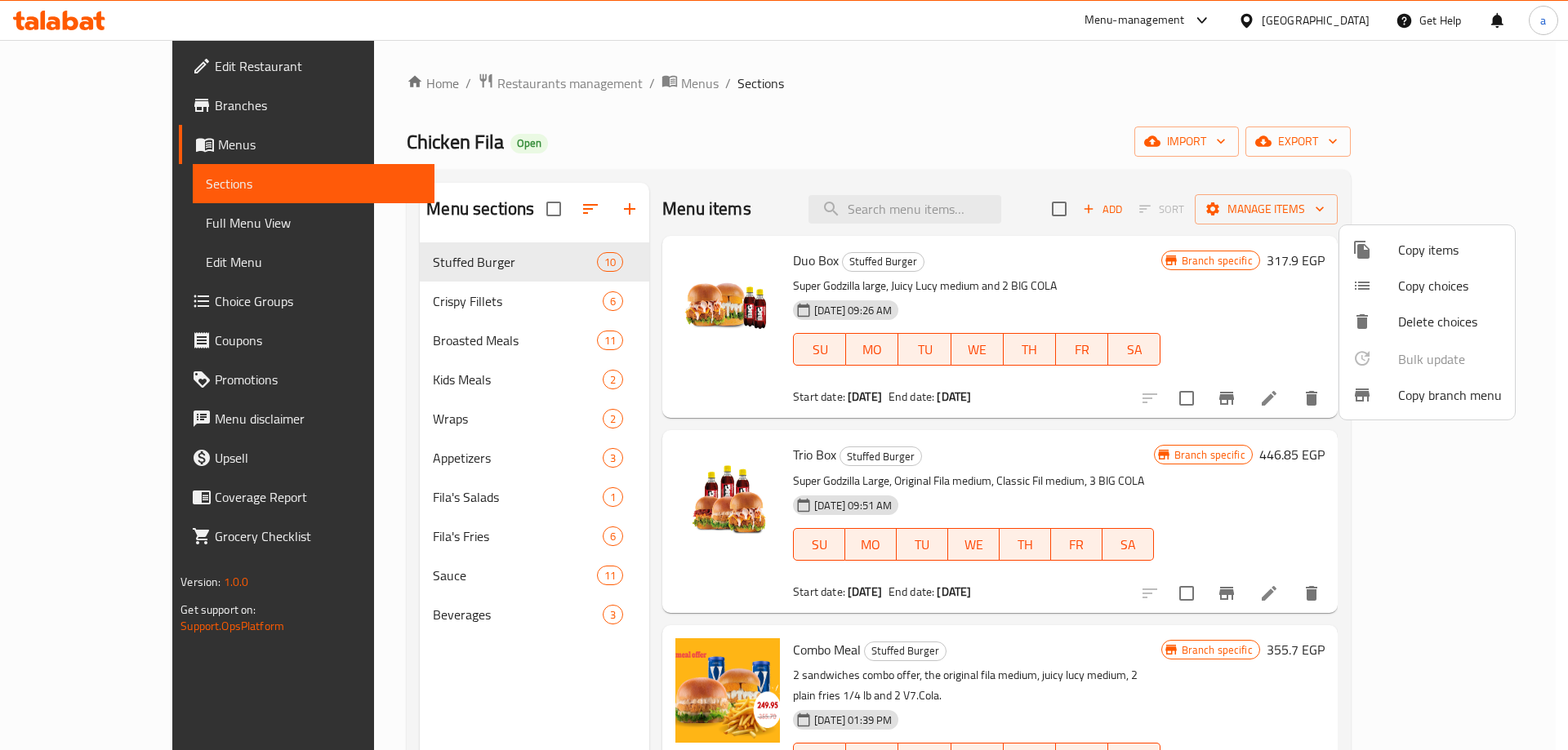
click at [1412, 397] on span "Copy branch menu" at bounding box center [1450, 395] width 104 height 20
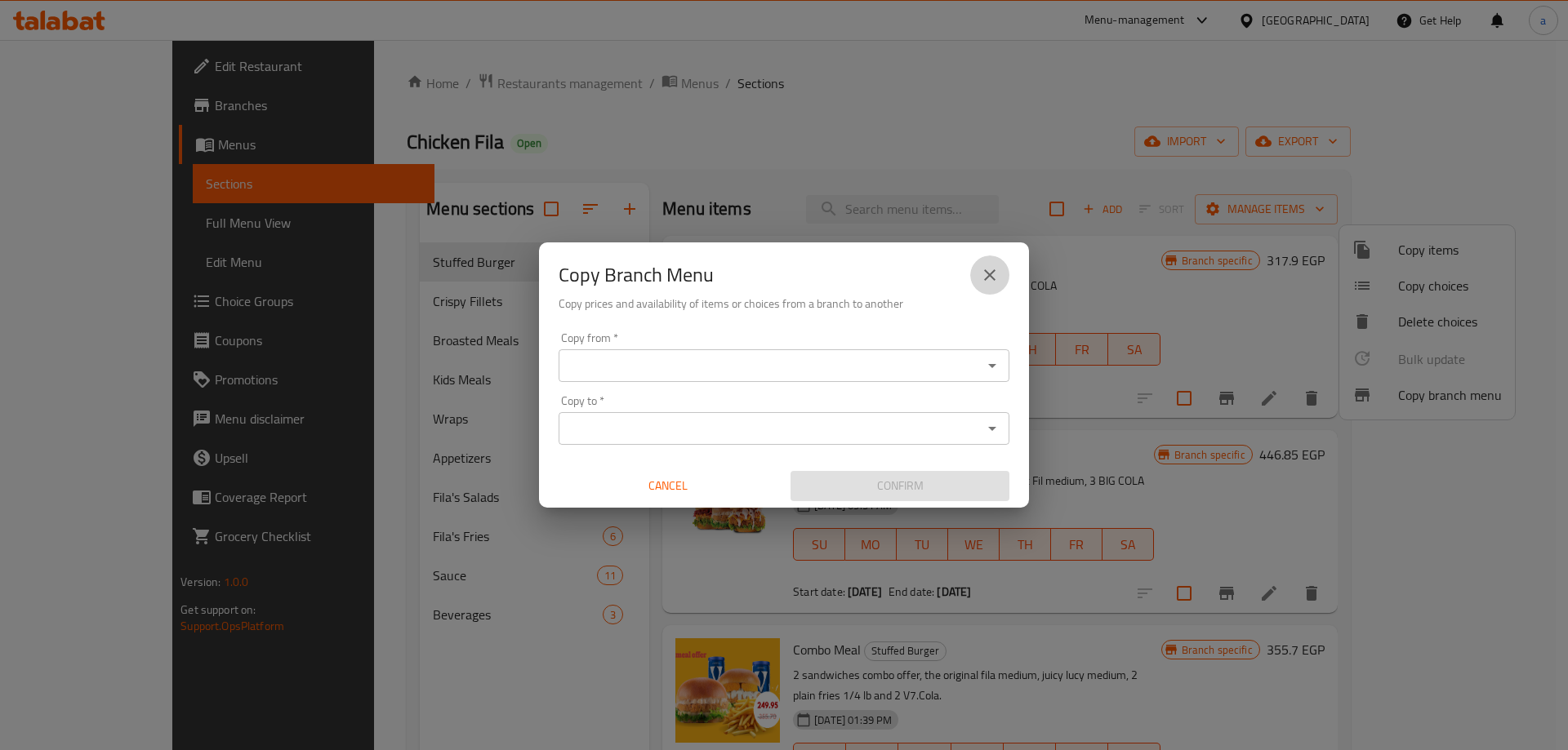
click at [984, 271] on icon "close" at bounding box center [990, 275] width 20 height 20
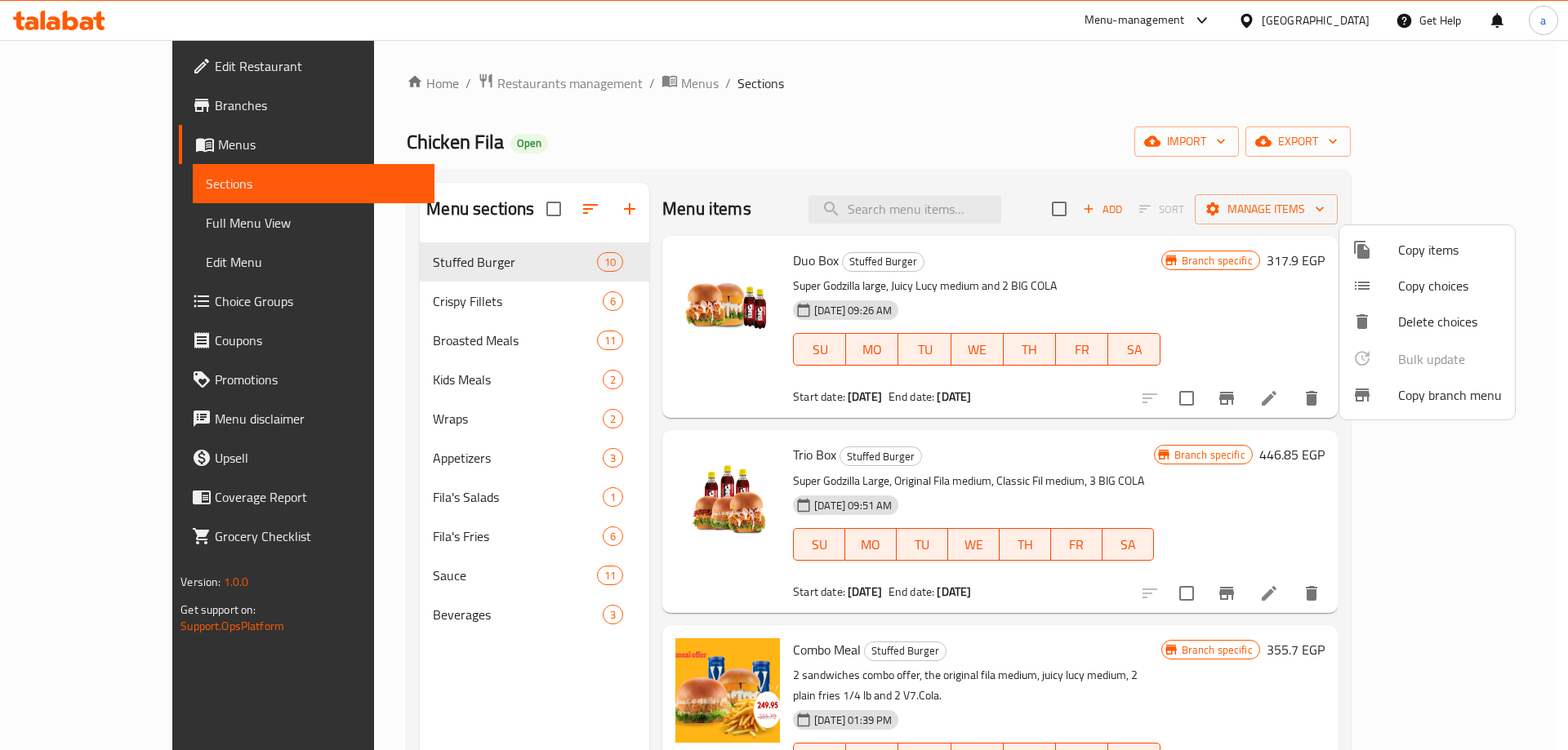
click at [75, 109] on div at bounding box center [784, 375] width 1568 height 750
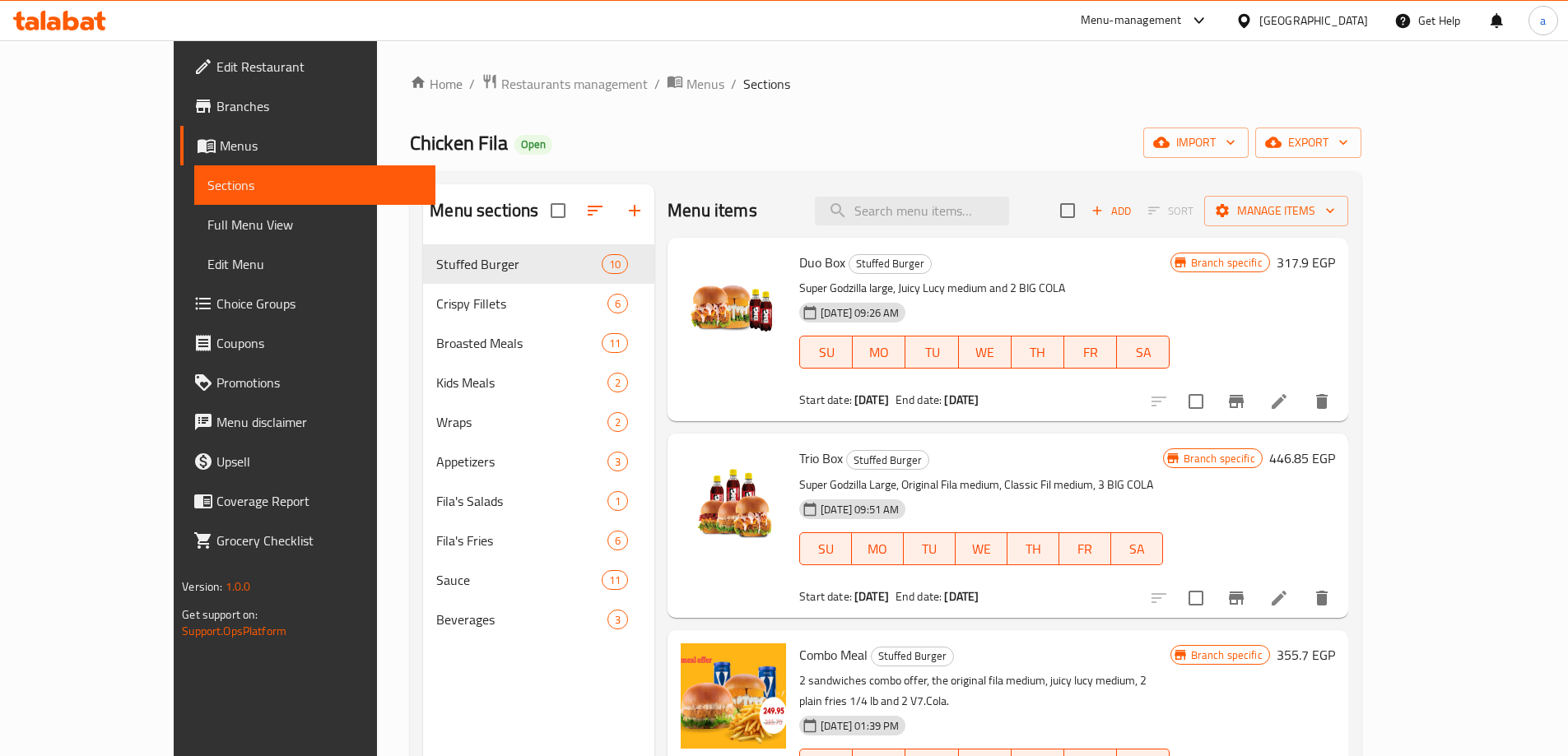
click at [217, 110] on span "Branches" at bounding box center [319, 106] width 205 height 20
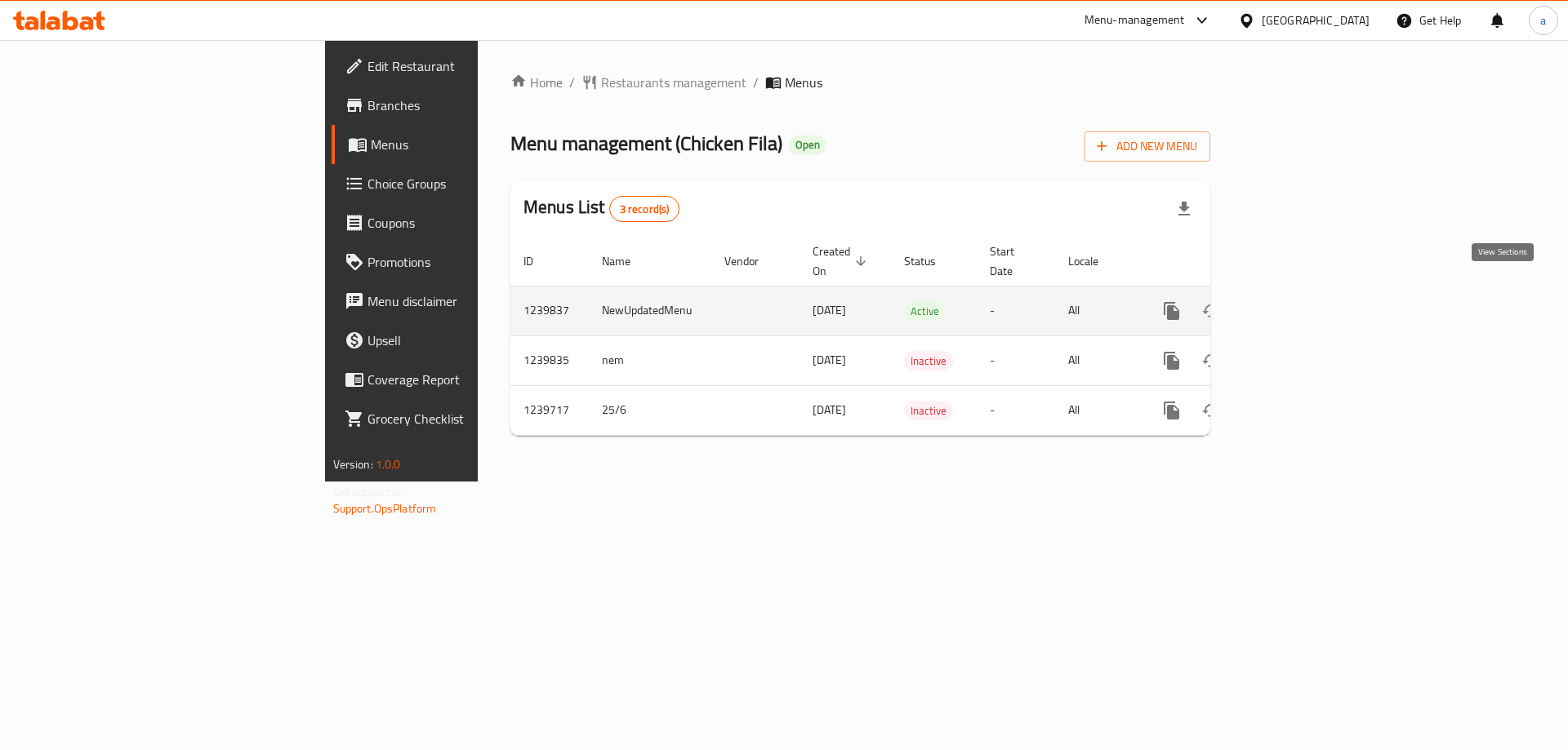
click at [1309, 292] on link "enhanced table" at bounding box center [1290, 311] width 40 height 40
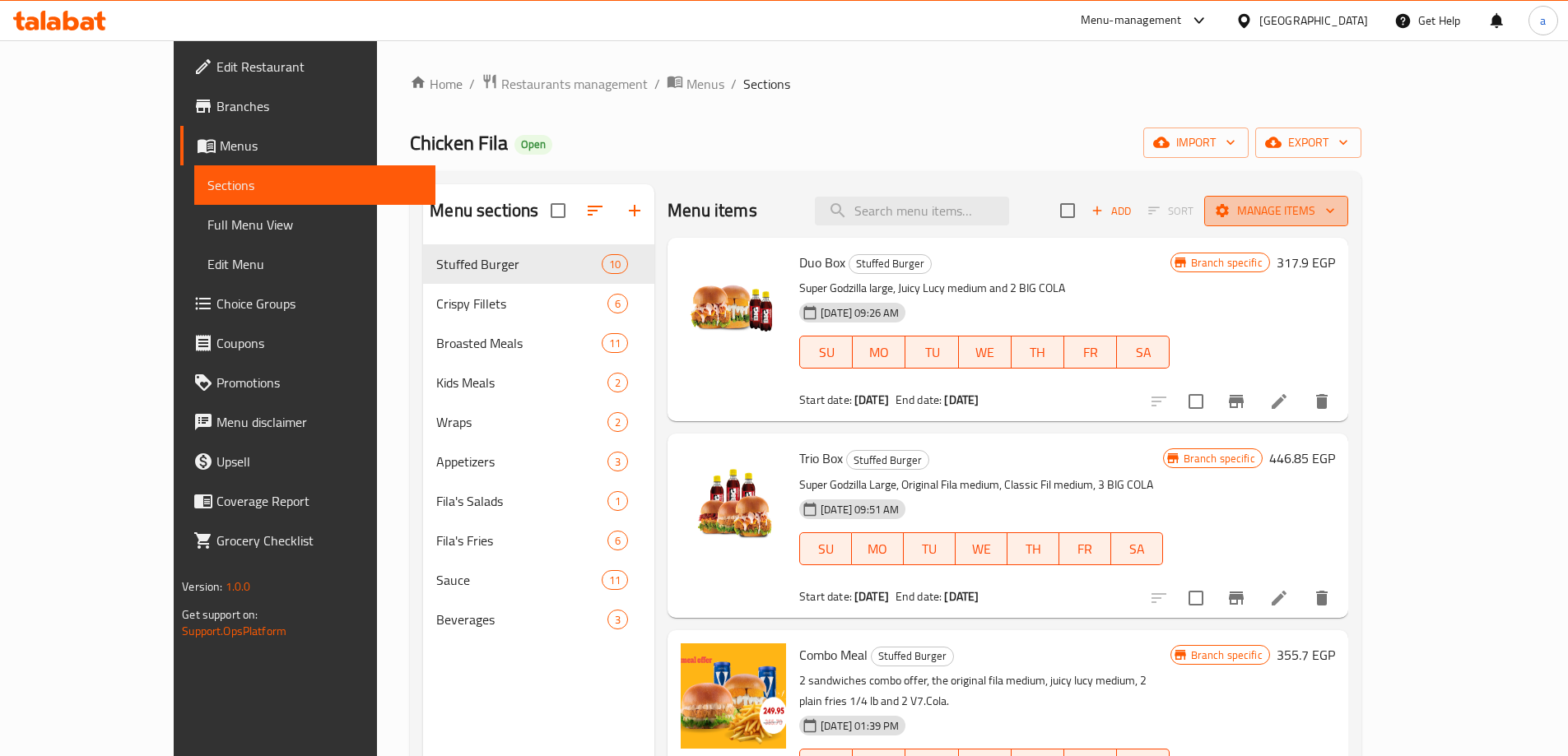
click at [1335, 201] on span "Manage items" at bounding box center [1276, 211] width 118 height 21
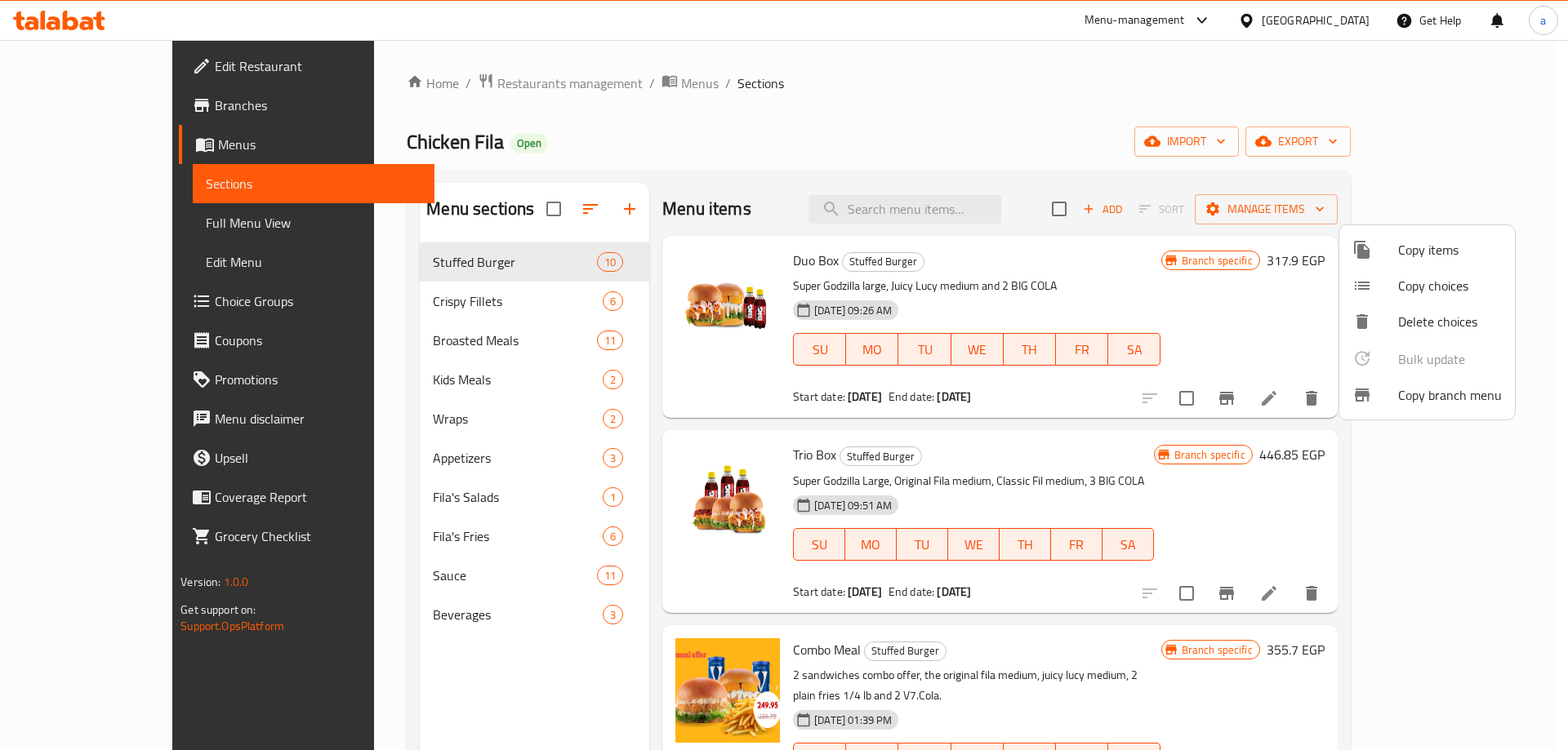
click at [1430, 386] on span "Copy branch menu" at bounding box center [1450, 395] width 104 height 20
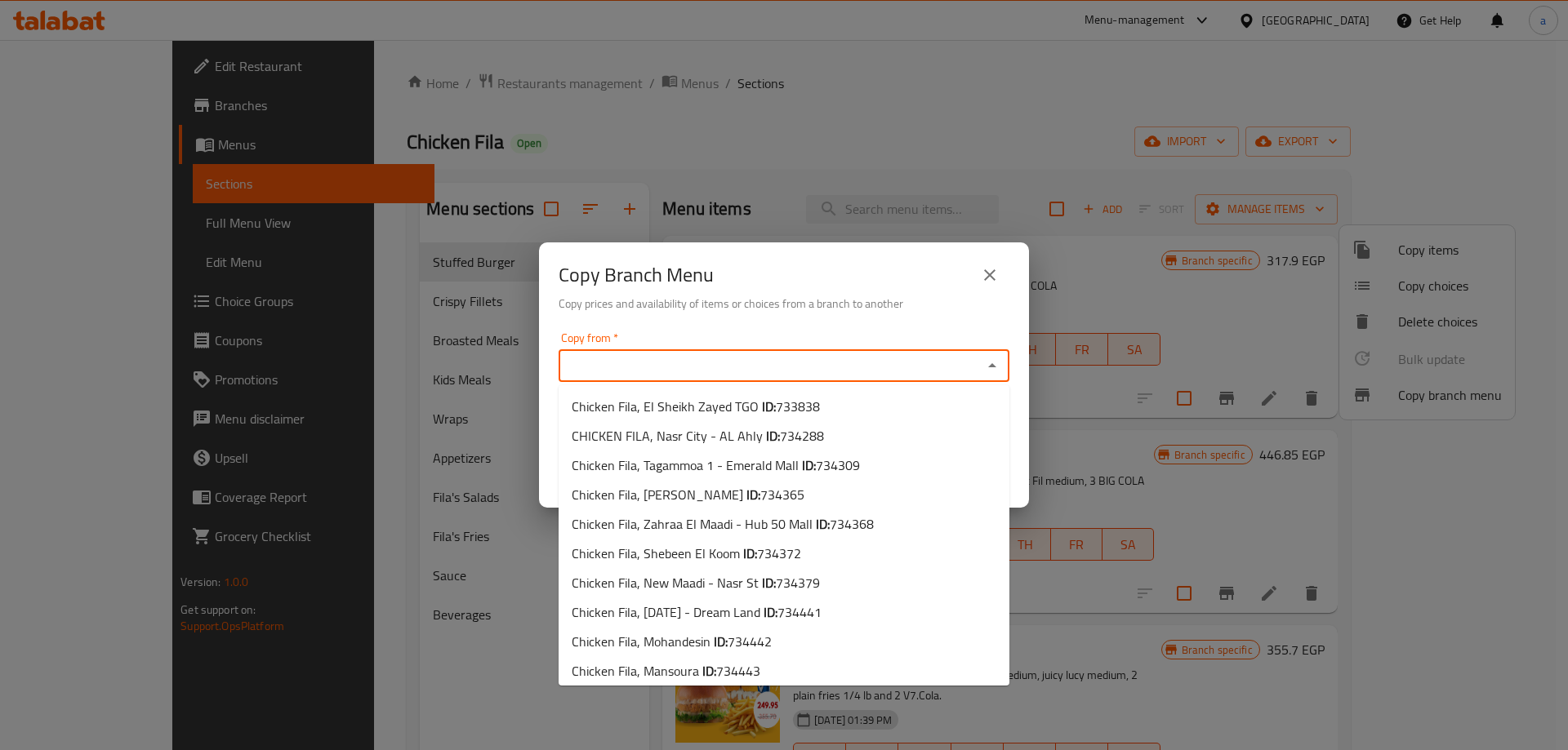
click at [627, 373] on input "Copy from   *" at bounding box center [770, 366] width 414 height 23
paste input "767836"
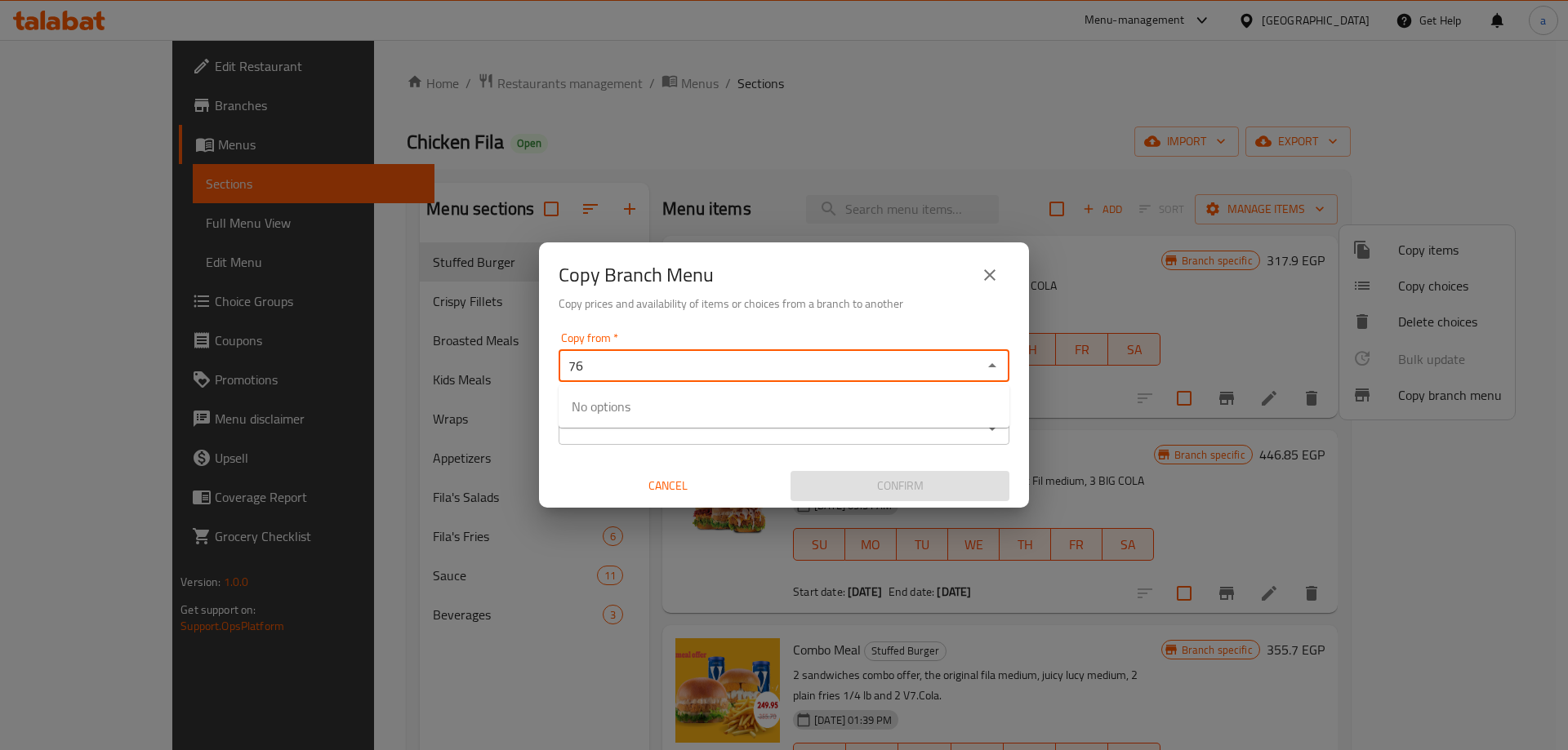
type input "7"
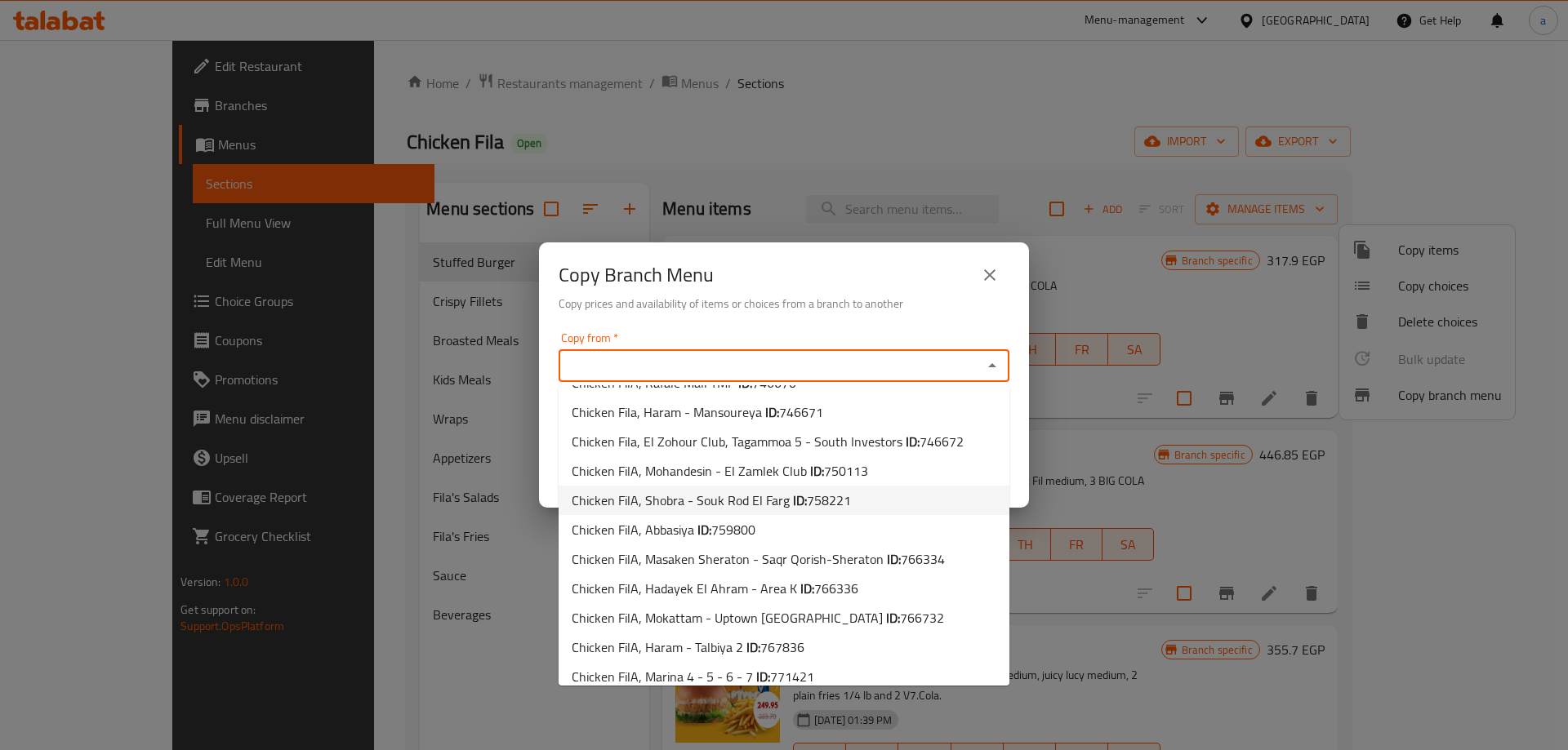
scroll to position [889, 0]
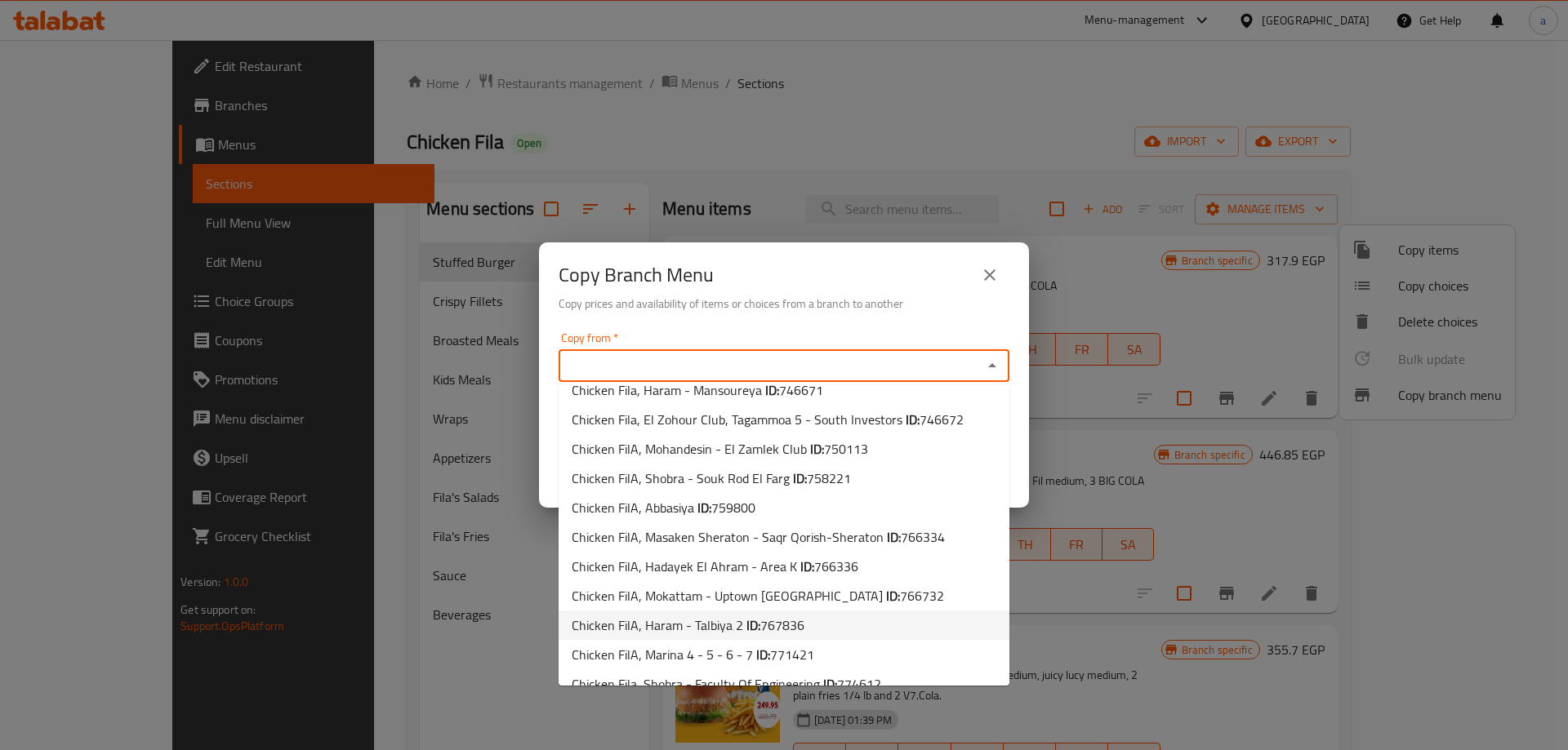
click at [811, 610] on li "Chicken FilA, Haram - Talbiya 2 ID: 767836" at bounding box center [784, 625] width 451 height 29
type input "Chicken FilA, Haram - Talbiya 2"
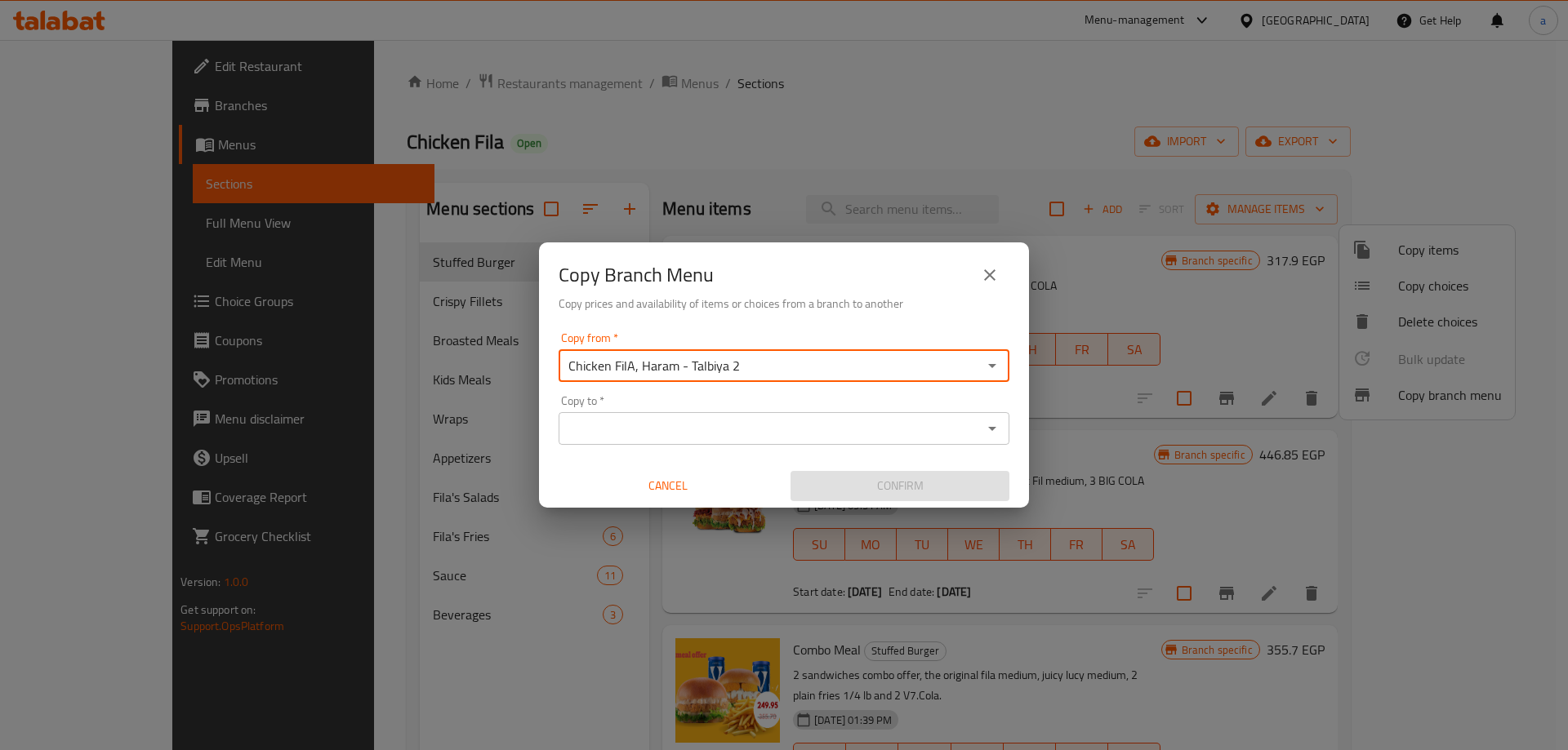
click at [787, 428] on input "Copy to   *" at bounding box center [770, 428] width 414 height 23
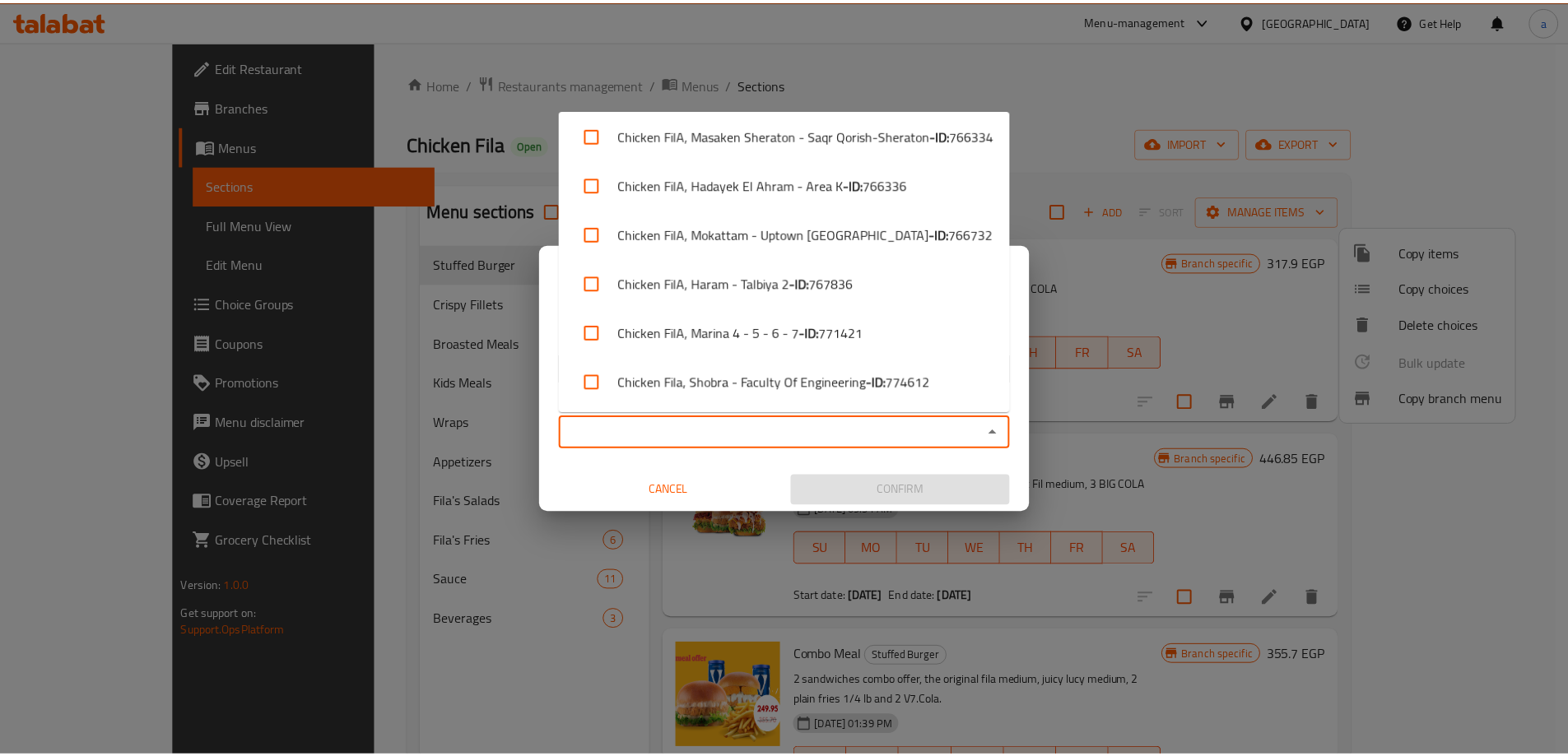
scroll to position [1686, 0]
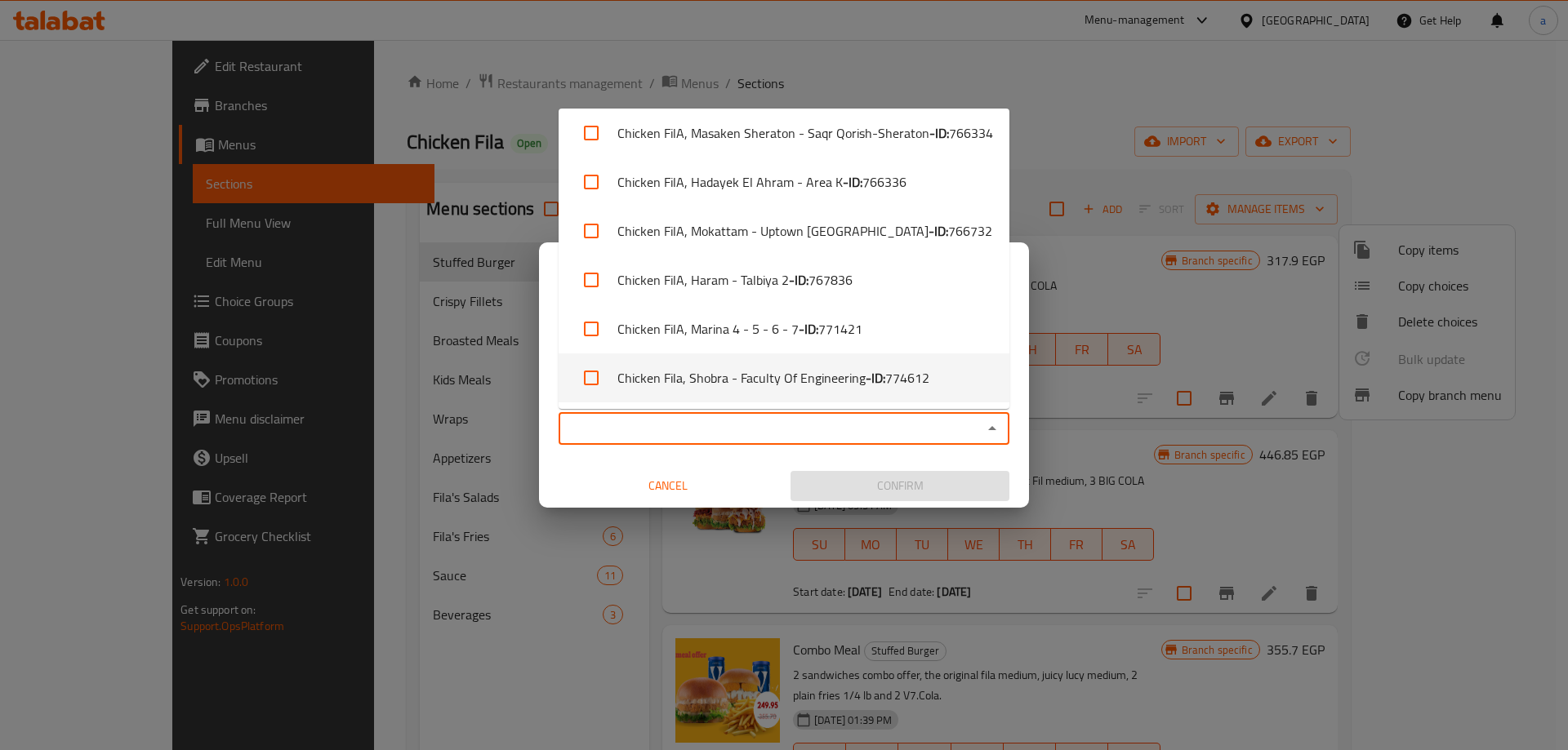
click at [839, 368] on li "Chicken Fila, Shobra - Faculty Of Engineering - ID: 774612" at bounding box center [784, 378] width 451 height 49
checkbox input "true"
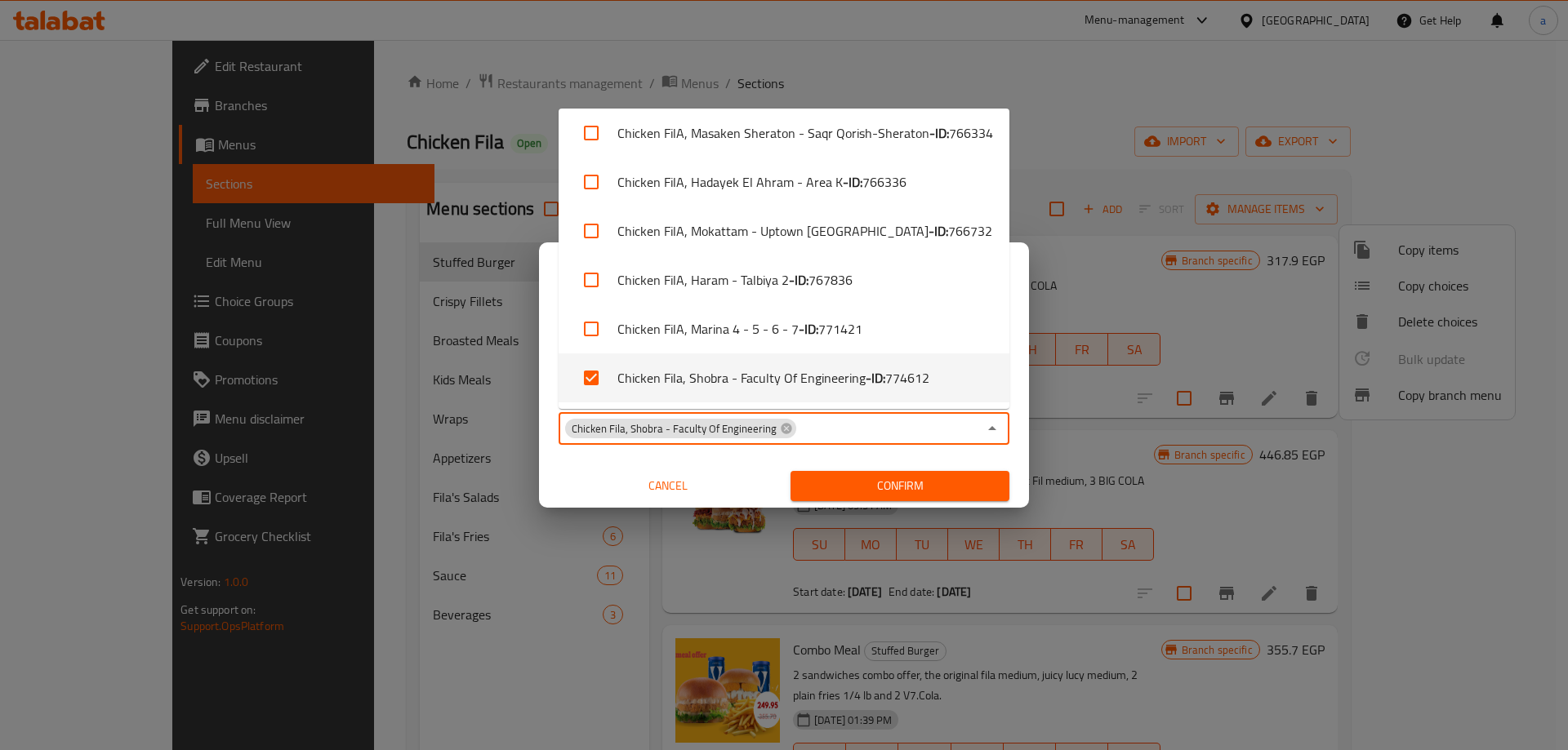
click at [762, 453] on div "Copy from   * Chicken FilA, Haram - Talbiya 2 Copy from * Copy to   * Chicken F…" at bounding box center [783, 416] width 490 height 182
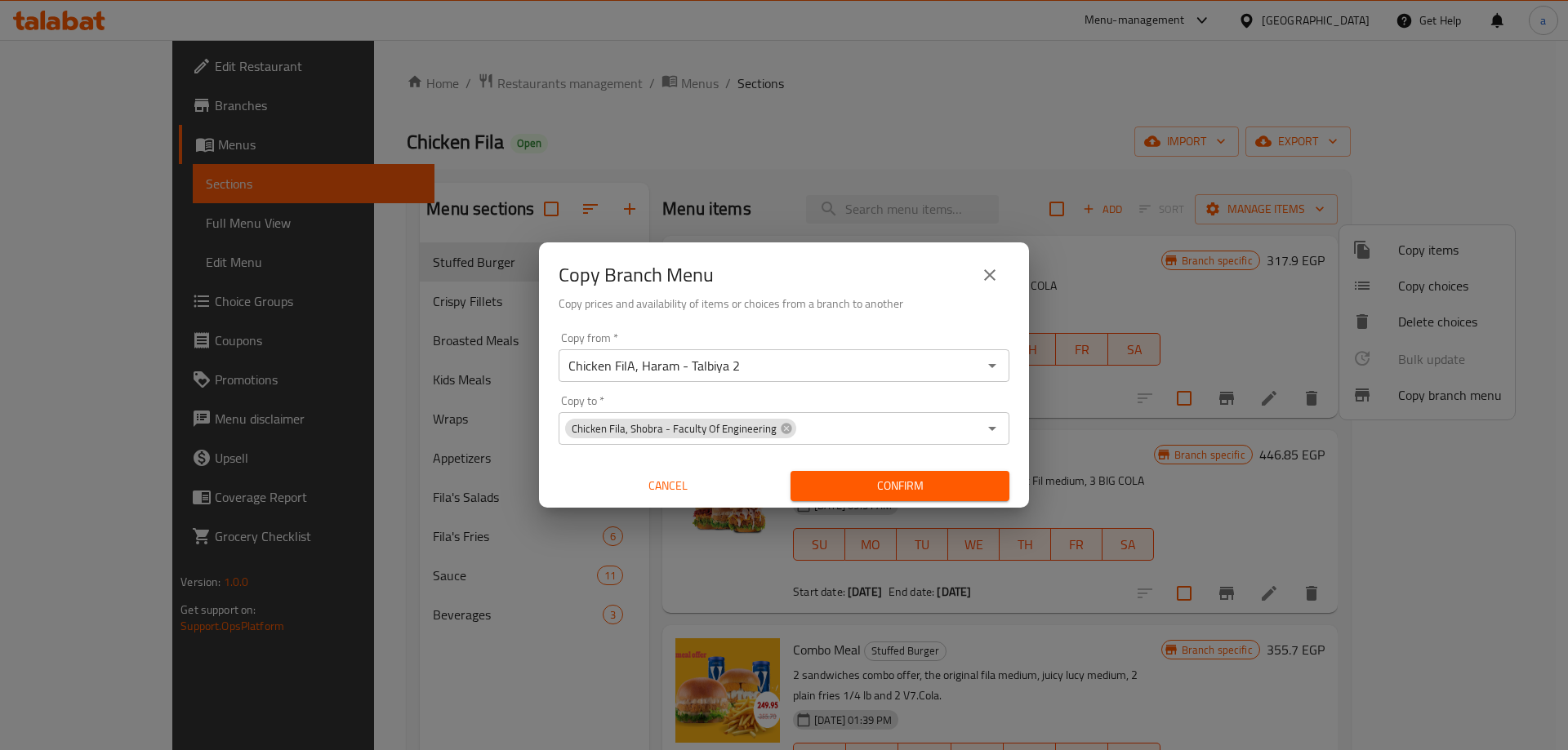
click at [857, 476] on span "Confirm" at bounding box center [900, 487] width 192 height 21
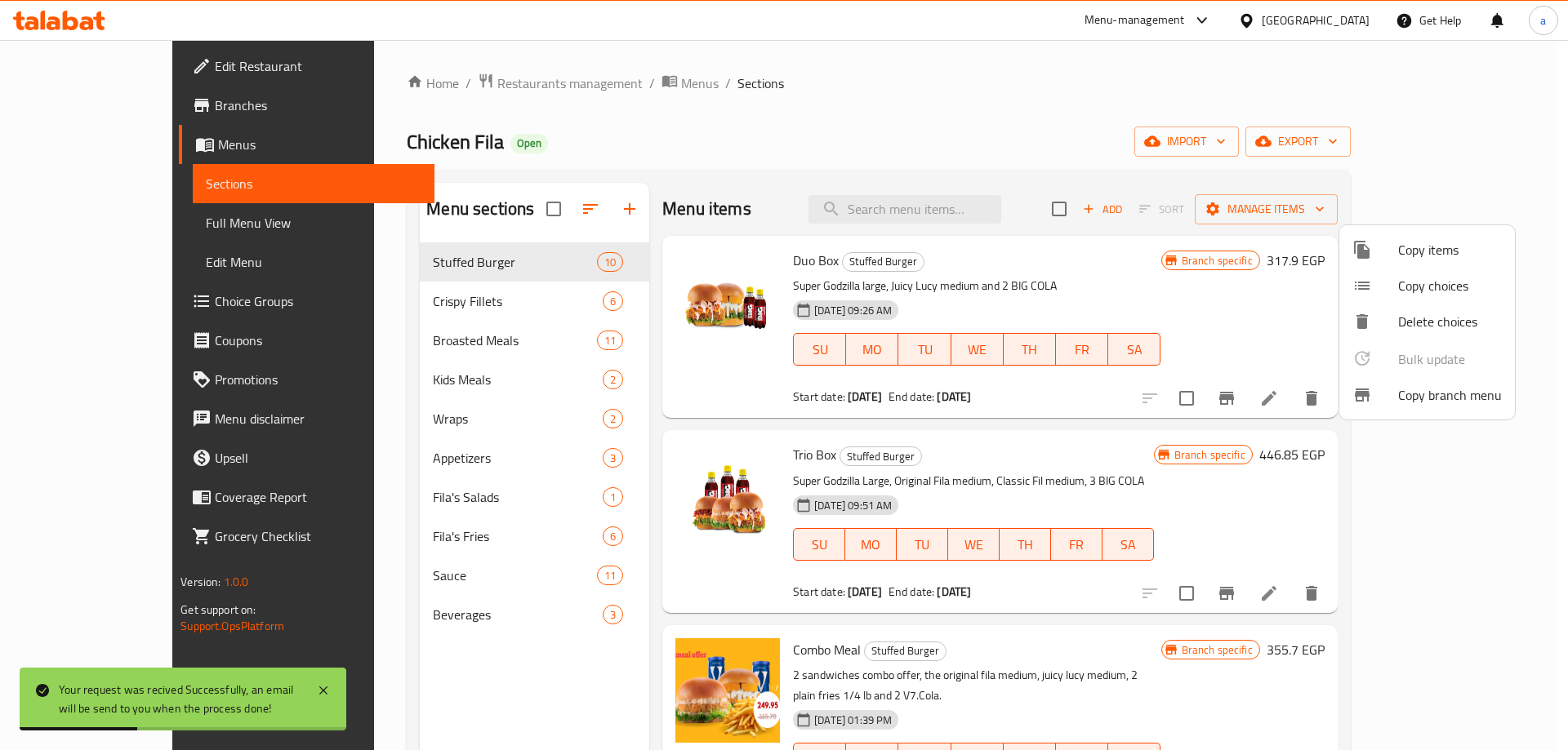
click at [79, 90] on div at bounding box center [784, 375] width 1568 height 750
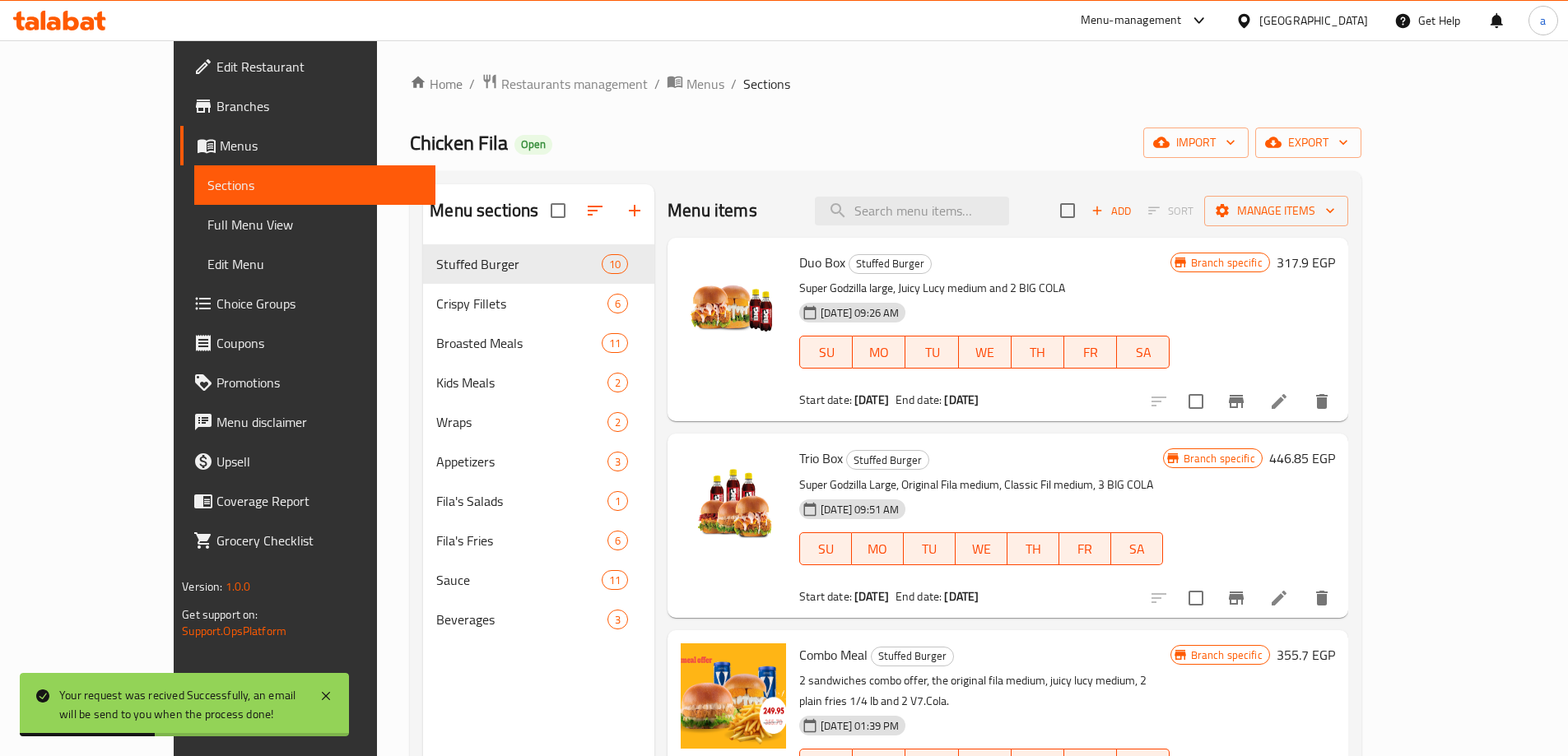
click at [217, 101] on span "Branches" at bounding box center [319, 106] width 205 height 20
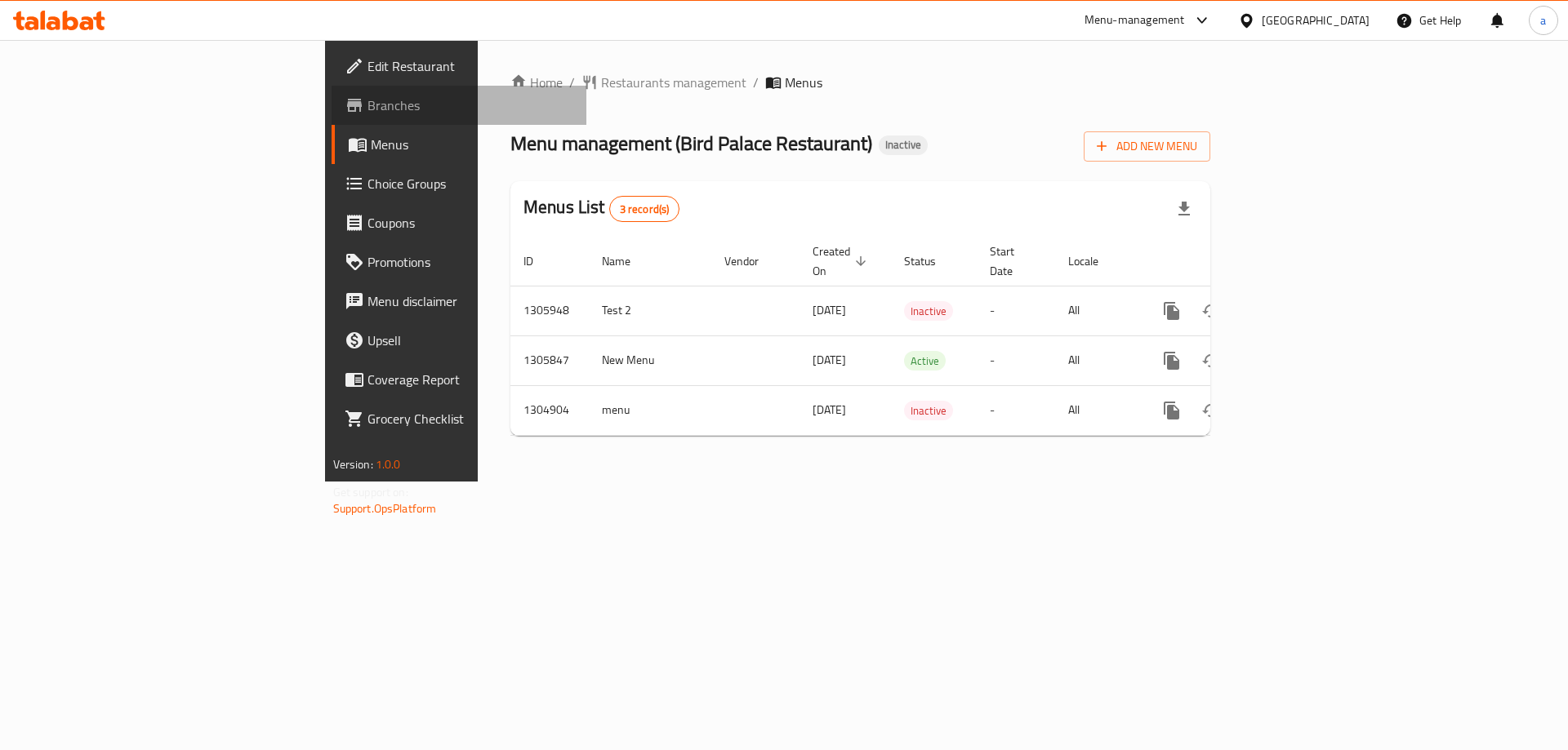
click at [368, 109] on span "Branches" at bounding box center [471, 105] width 207 height 20
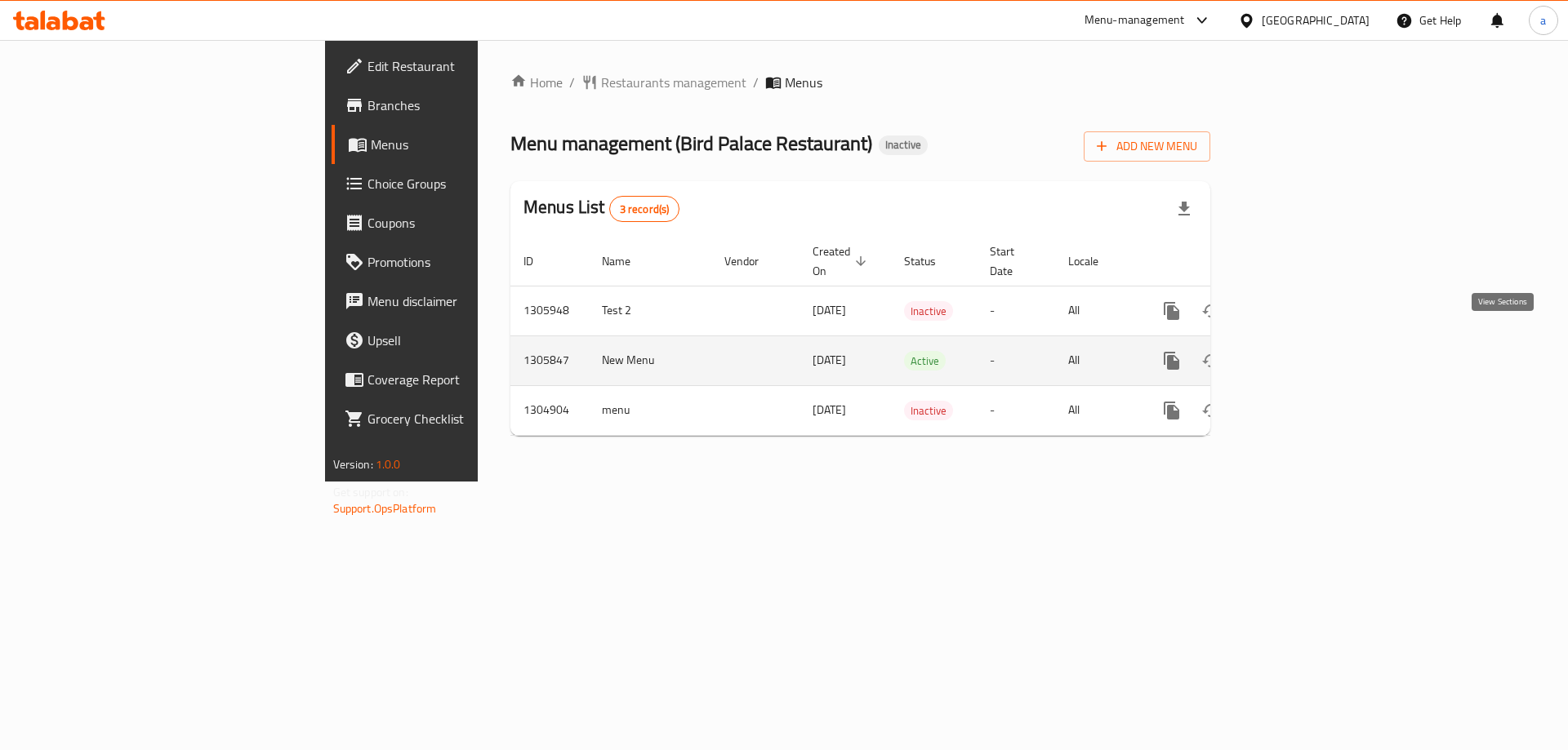
click at [1297, 354] on icon "enhanced table" at bounding box center [1290, 361] width 15 height 15
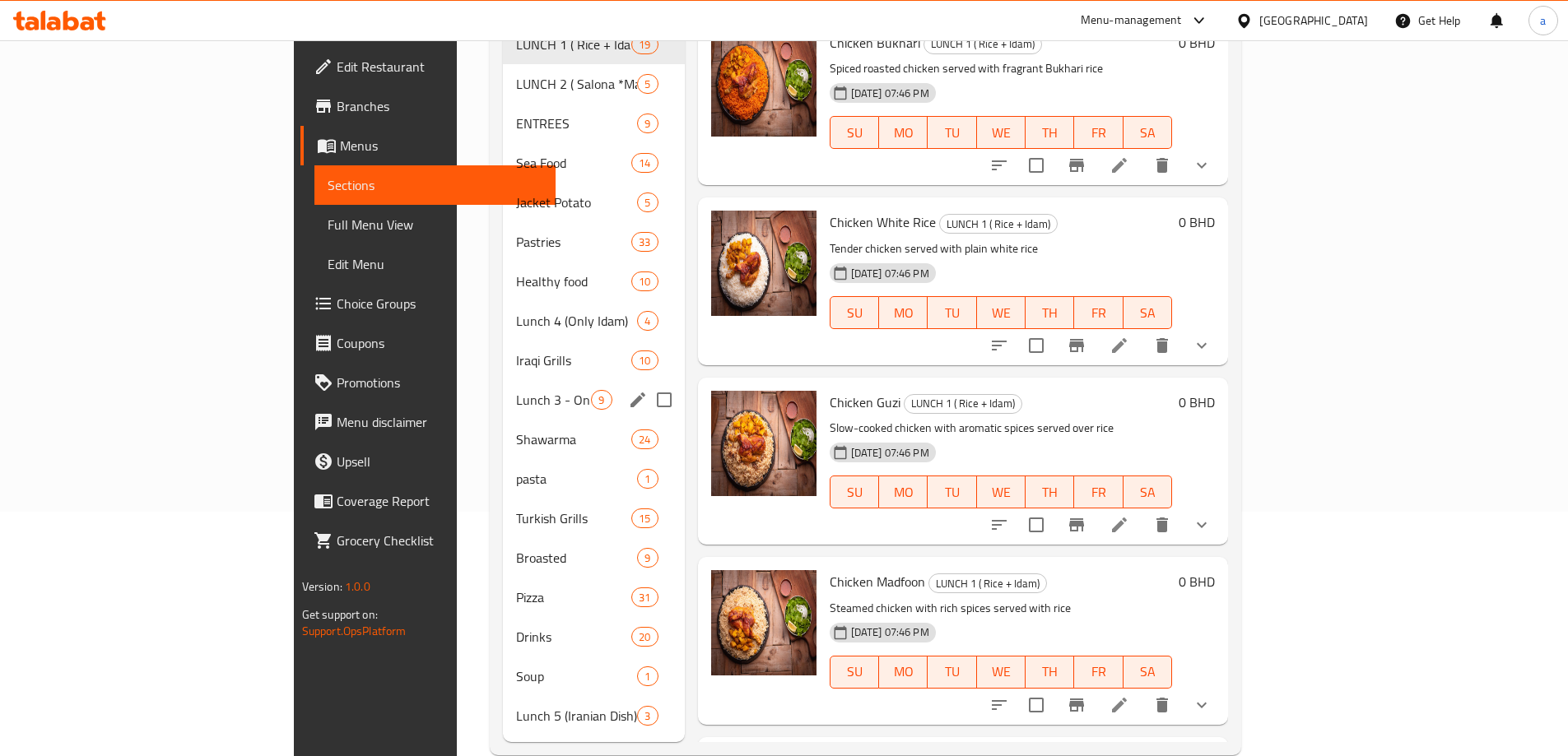
scroll to position [252, 0]
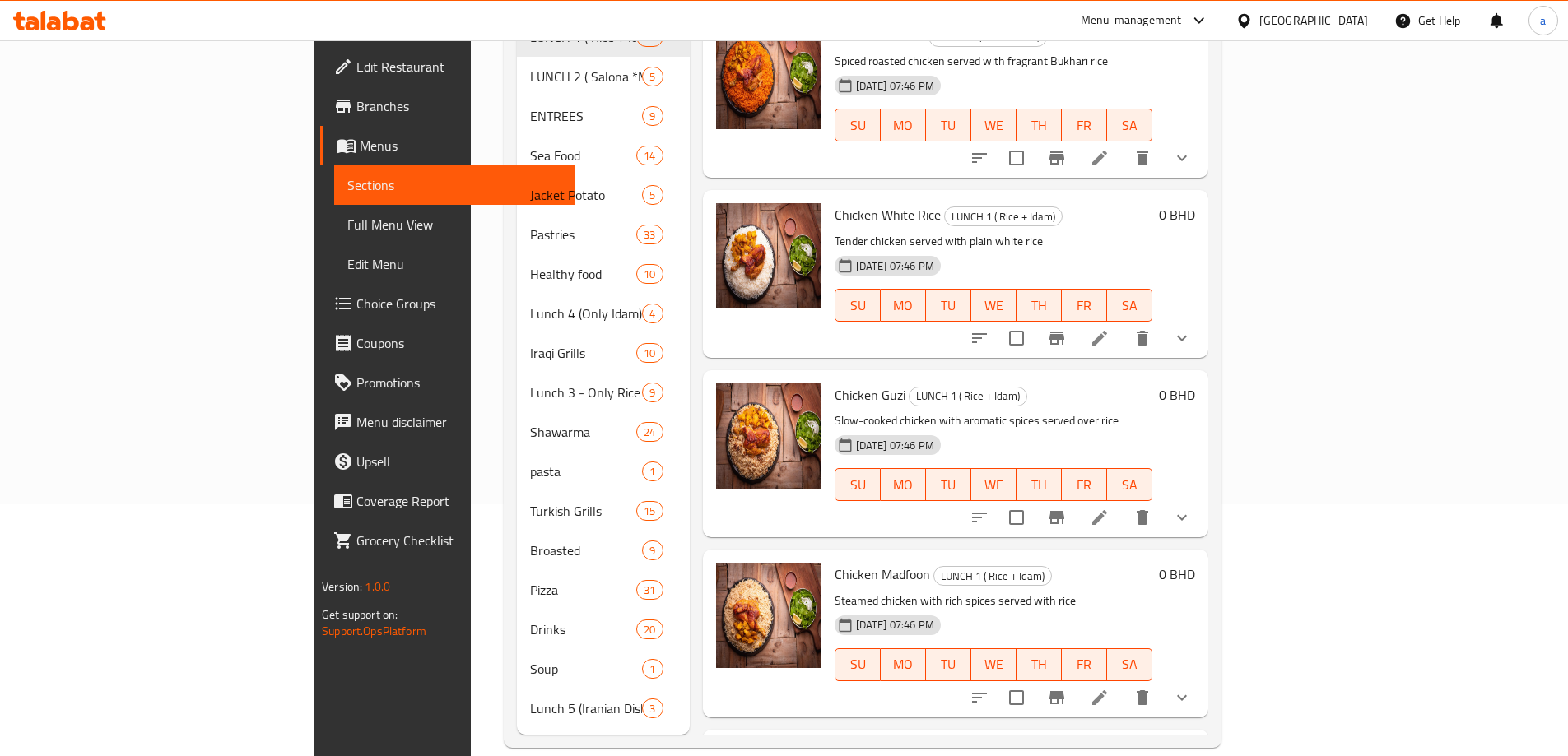
click at [347, 229] on span "Full Menu View" at bounding box center [455, 224] width 215 height 20
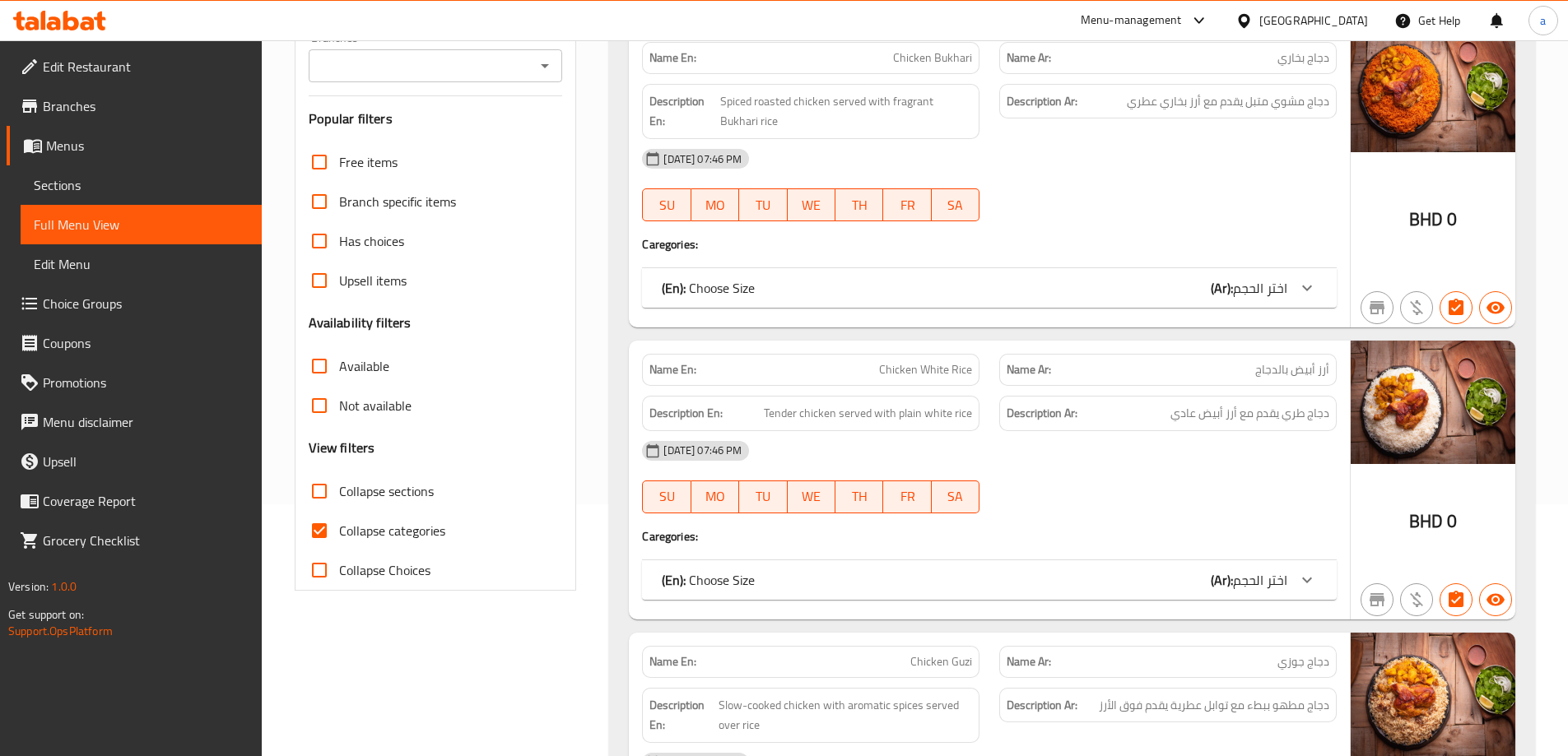
click at [1304, 298] on icon at bounding box center [1307, 288] width 20 height 20
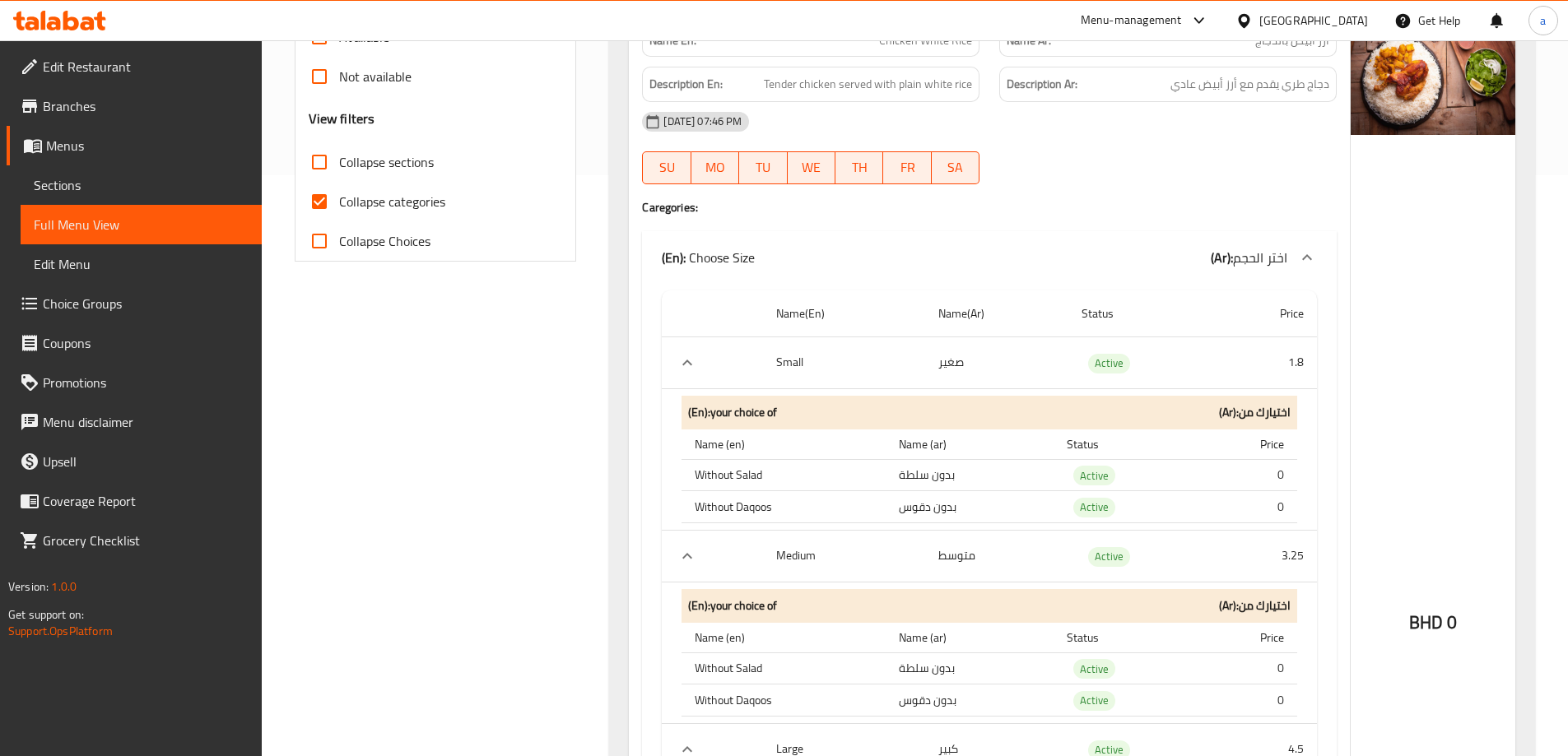
scroll to position [334, 0]
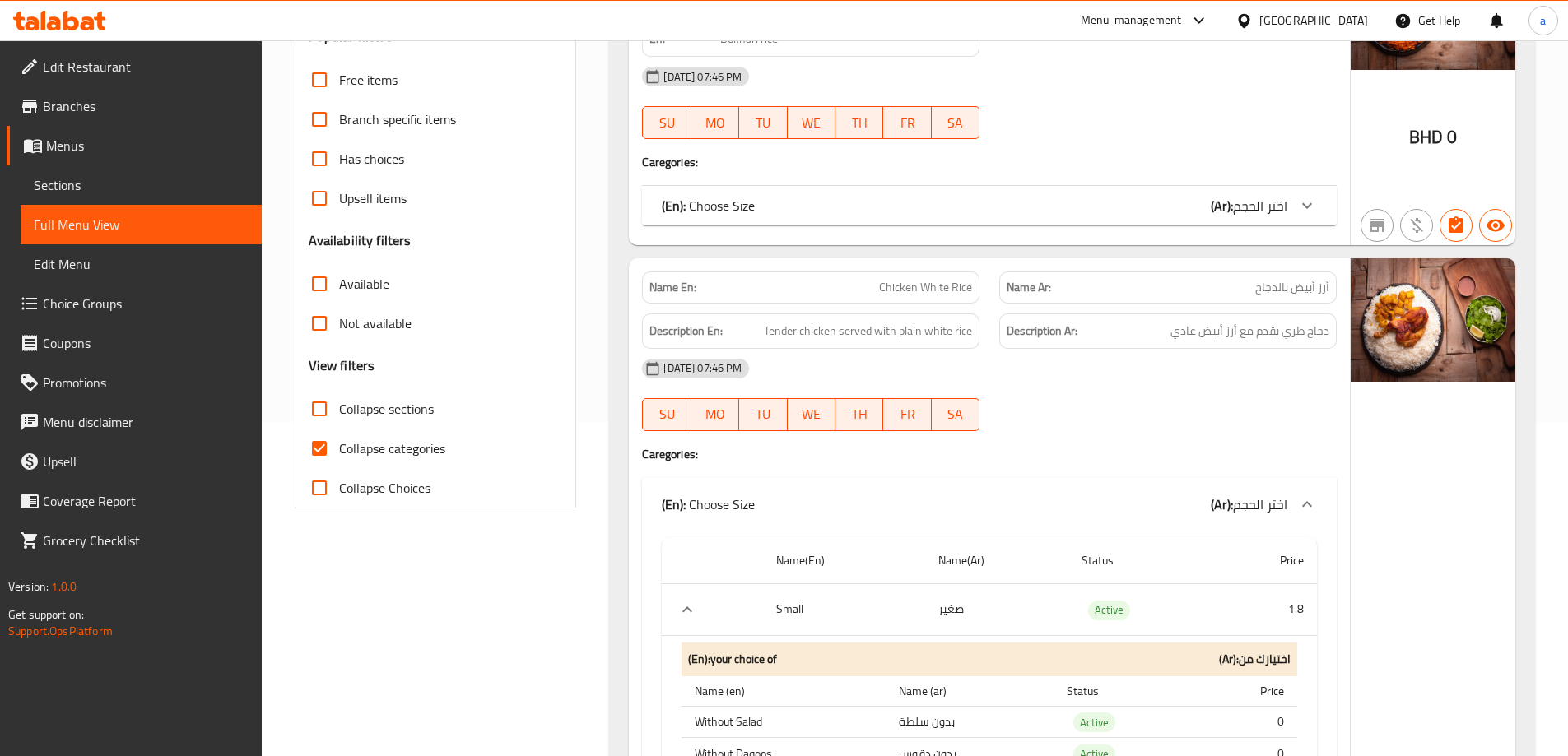
click at [126, 116] on link "Branches" at bounding box center [134, 107] width 255 height 40
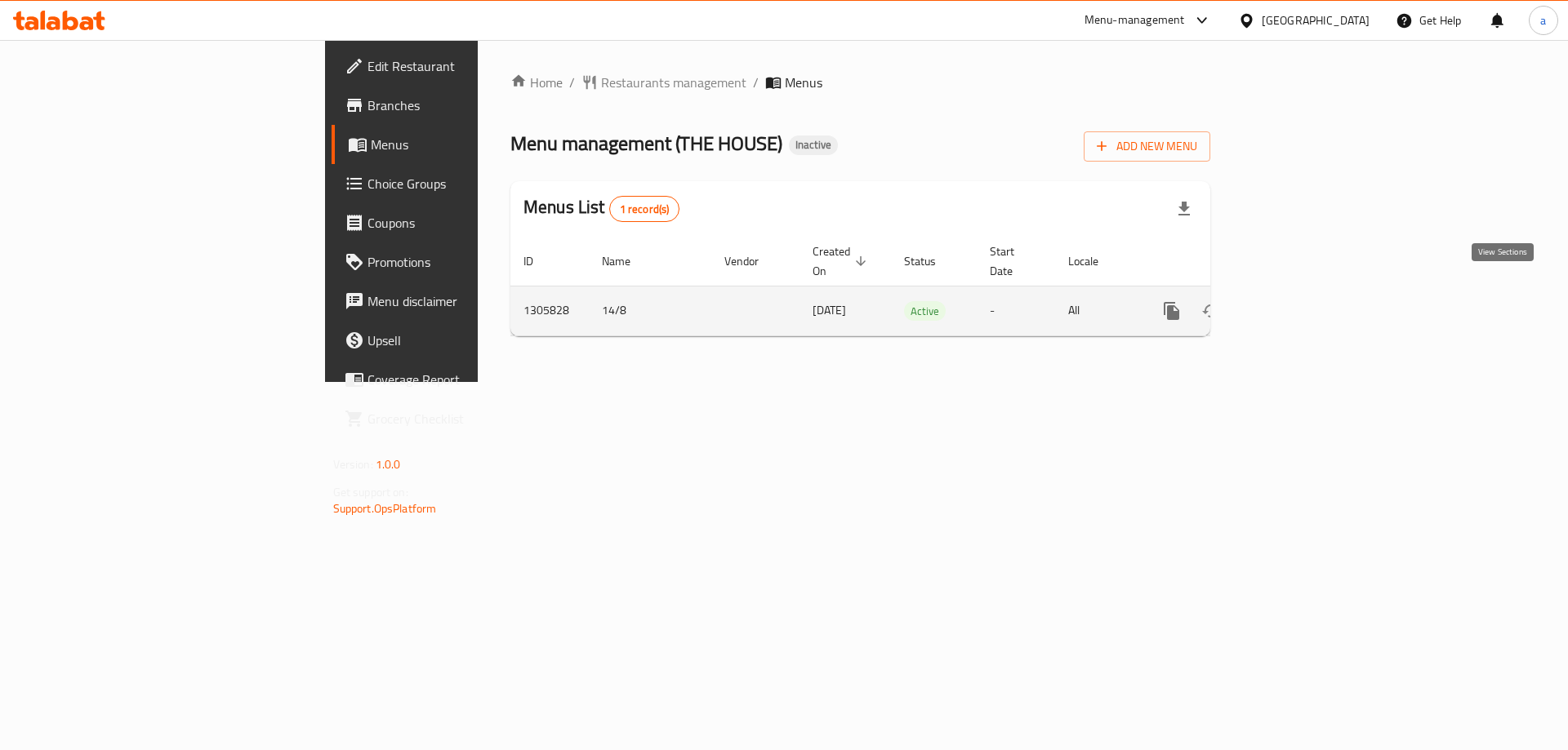
click at [1299, 301] on icon "enhanced table" at bounding box center [1289, 310] width 20 height 20
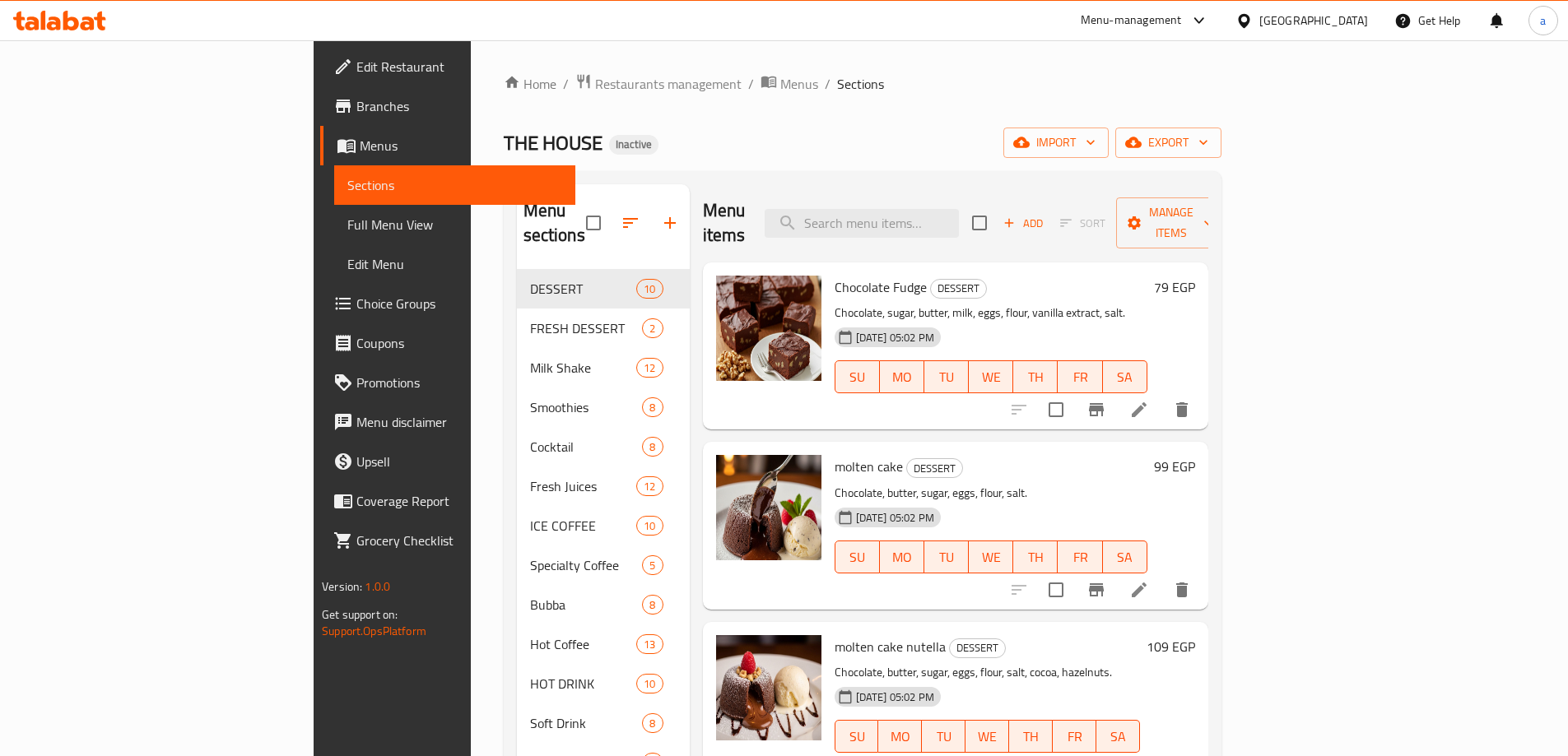
click at [357, 105] on span "Branches" at bounding box center [459, 106] width 205 height 20
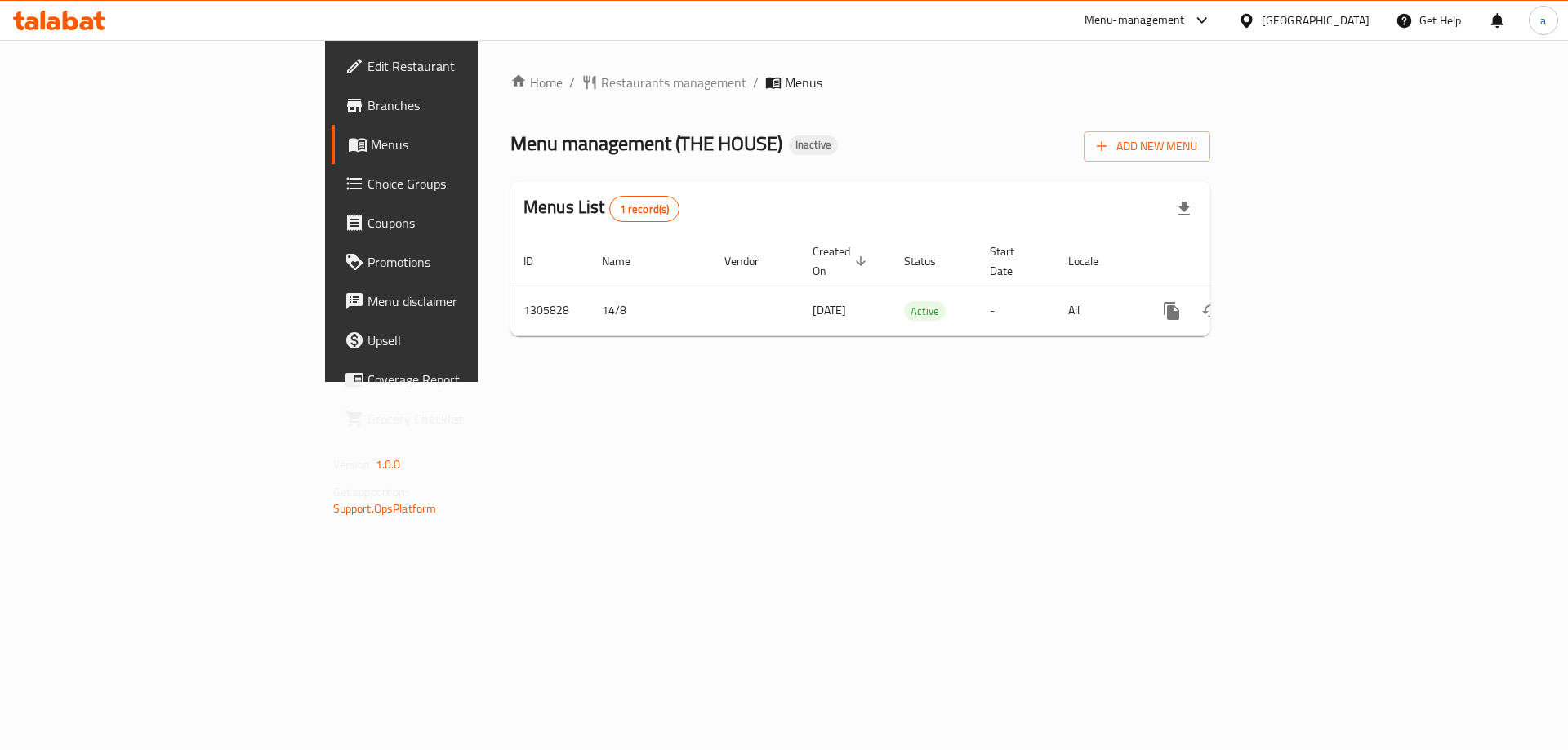
click at [368, 103] on span "Branches" at bounding box center [471, 105] width 207 height 20
click at [368, 102] on span "Branches" at bounding box center [471, 105] width 207 height 20
